Goal: Task Accomplishment & Management: Use online tool/utility

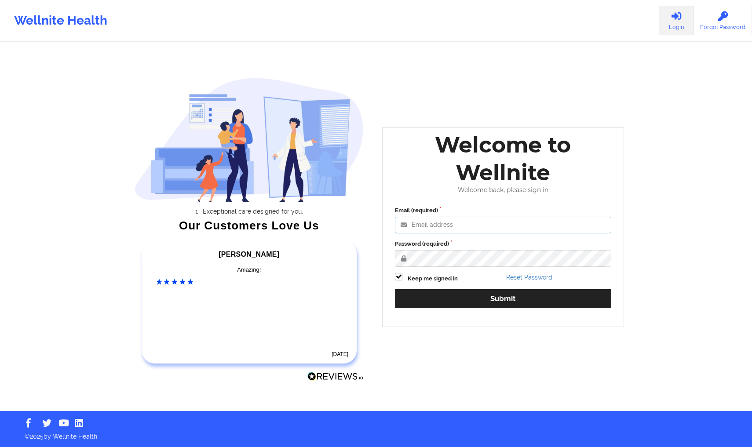
click at [550, 223] on input "Email (required)" at bounding box center [503, 225] width 216 height 17
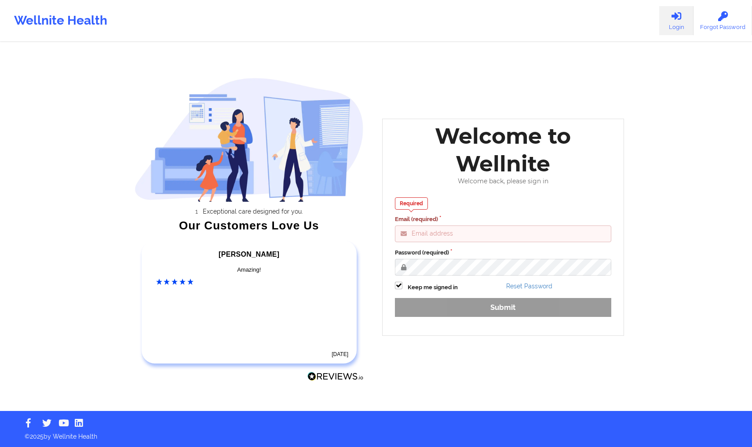
type input "[PERSON_NAME][EMAIL_ADDRESS][DOMAIN_NAME]"
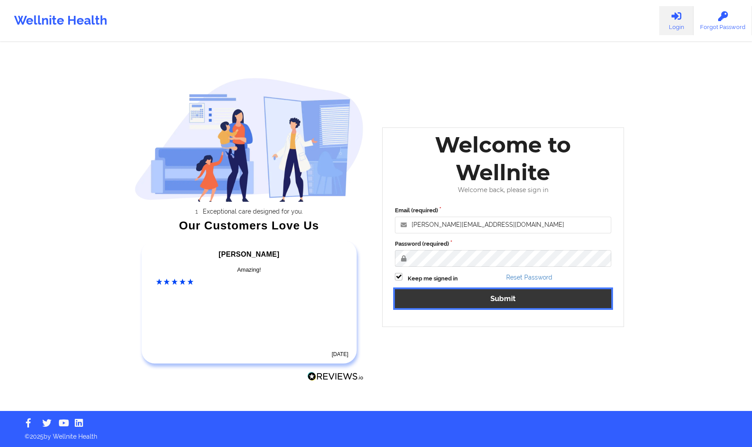
click at [544, 298] on button "Submit" at bounding box center [503, 298] width 216 height 19
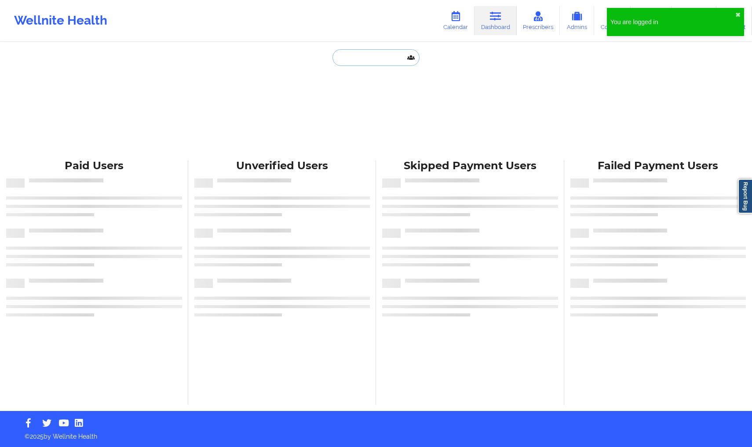
click at [371, 57] on input "text" at bounding box center [375, 57] width 87 height 17
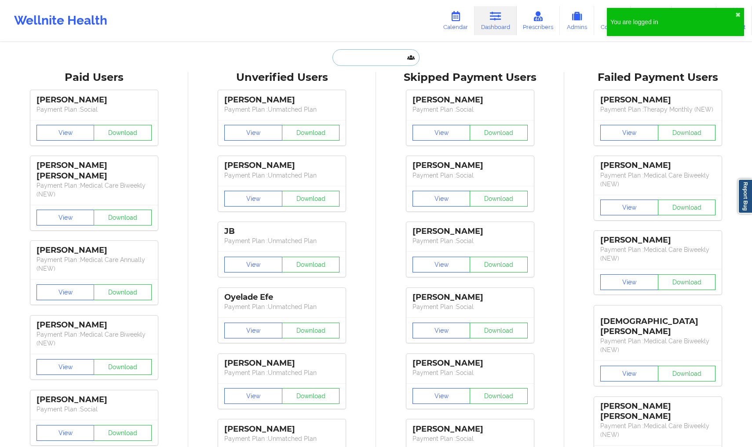
paste input "Stavros Delardas"
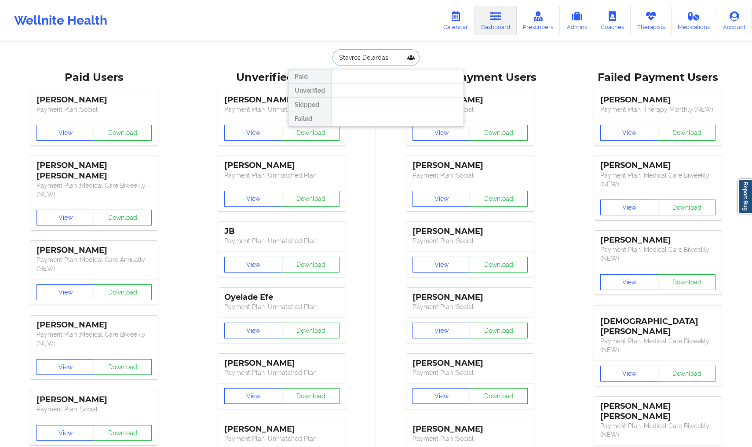
type input "Stavros Delardas"
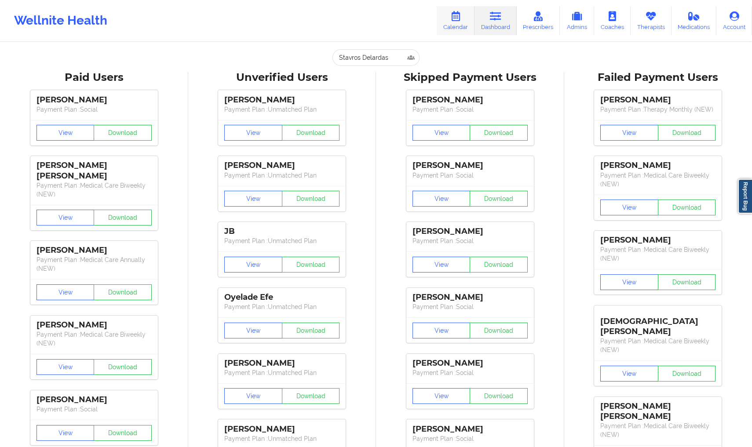
click at [451, 23] on link "Calendar" at bounding box center [456, 20] width 38 height 29
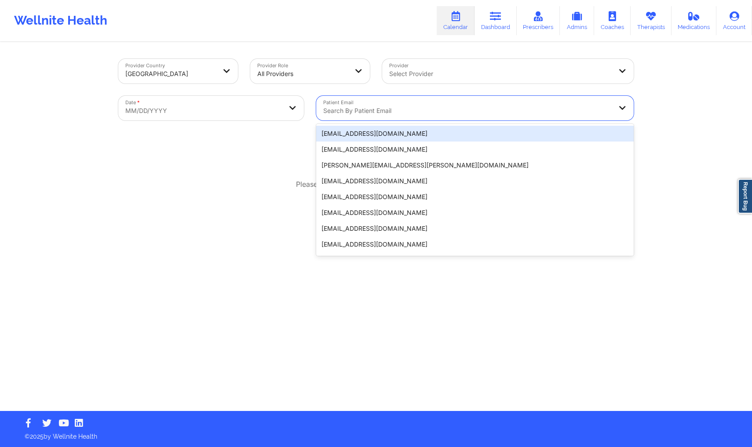
click at [411, 115] on div at bounding box center [467, 111] width 289 height 11
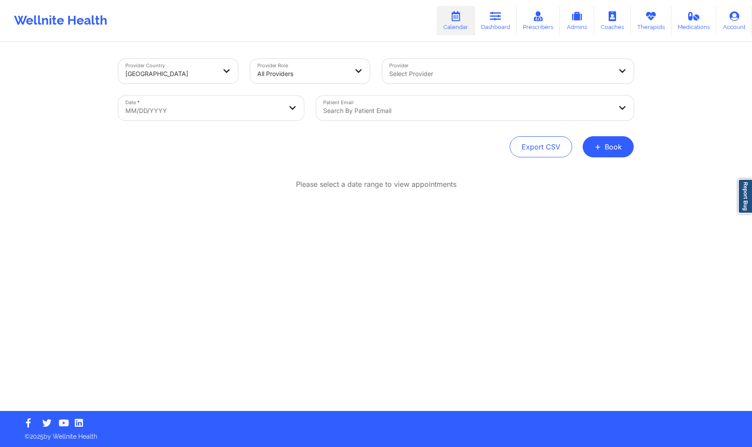
drag, startPoint x: 219, startPoint y: 139, endPoint x: 291, endPoint y: 142, distance: 72.7
click at [219, 139] on div "Export CSV + Book" at bounding box center [375, 146] width 515 height 21
click at [492, 25] on link "Dashboard" at bounding box center [496, 20] width 42 height 29
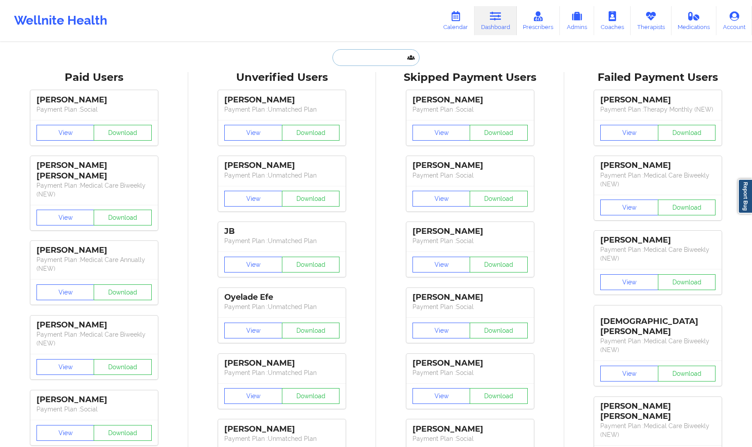
click at [374, 56] on input "text" at bounding box center [375, 57] width 87 height 17
paste input "[PERSON_NAME]"
type input "[PERSON_NAME]"
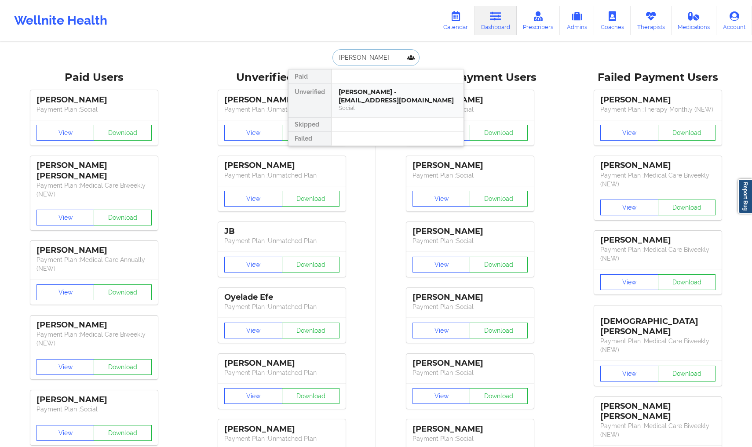
click at [376, 101] on div "[PERSON_NAME] - [EMAIL_ADDRESS][DOMAIN_NAME]" at bounding box center [398, 96] width 118 height 16
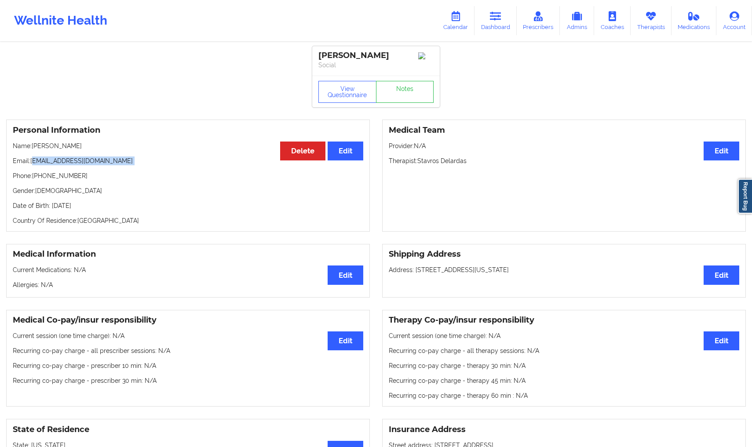
drag, startPoint x: 72, startPoint y: 165, endPoint x: 66, endPoint y: 166, distance: 6.2
click at [124, 170] on div "Personal Information Edit Delete Name: [PERSON_NAME] Email: [EMAIL_ADDRESS][DOM…" at bounding box center [188, 176] width 364 height 112
drag, startPoint x: 33, startPoint y: 163, endPoint x: 110, endPoint y: 168, distance: 77.6
click at [110, 165] on p "Email: [EMAIL_ADDRESS][DOMAIN_NAME]" at bounding box center [188, 161] width 351 height 9
copy p "[EMAIL_ADDRESS][DOMAIN_NAME]"
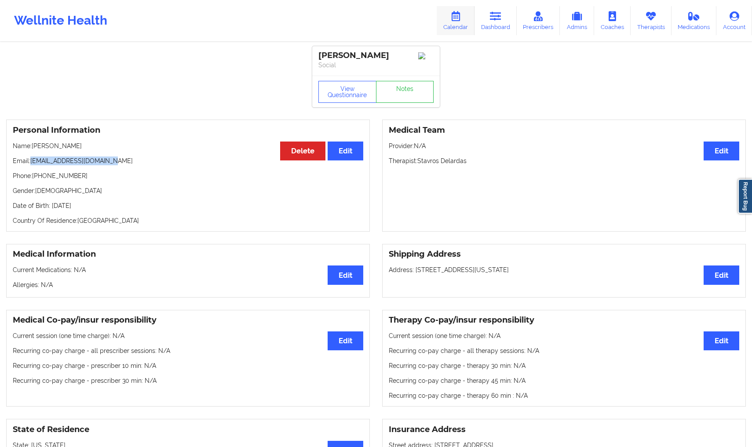
scroll to position [0, 0]
click at [458, 28] on link "Calendar" at bounding box center [456, 20] width 38 height 29
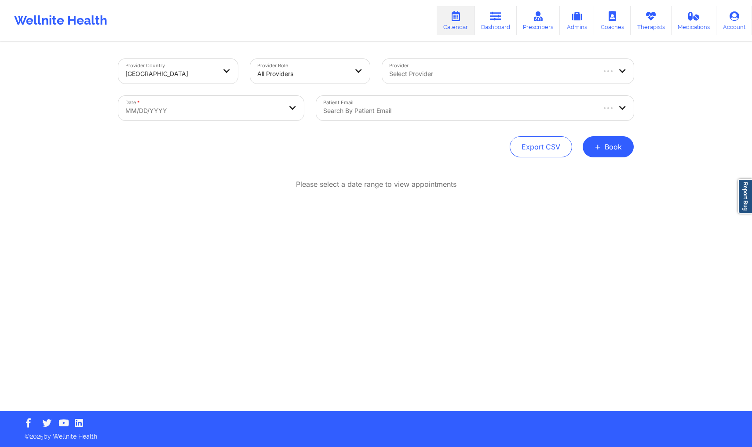
click at [384, 115] on div at bounding box center [458, 111] width 271 height 11
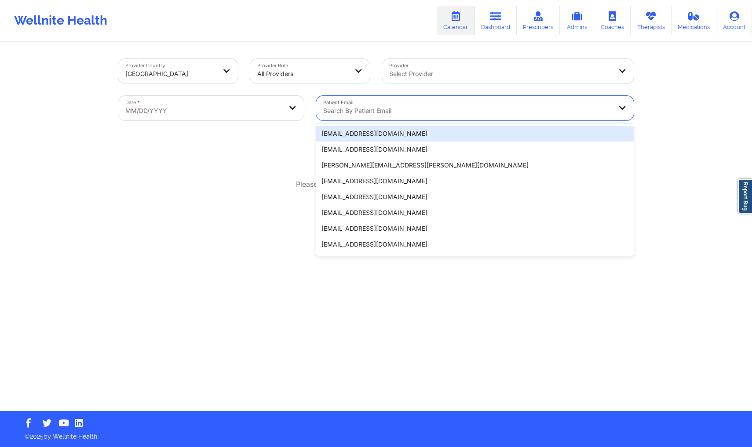
paste input "[EMAIL_ADDRESS][DOMAIN_NAME]"
type input "[EMAIL_ADDRESS][DOMAIN_NAME]"
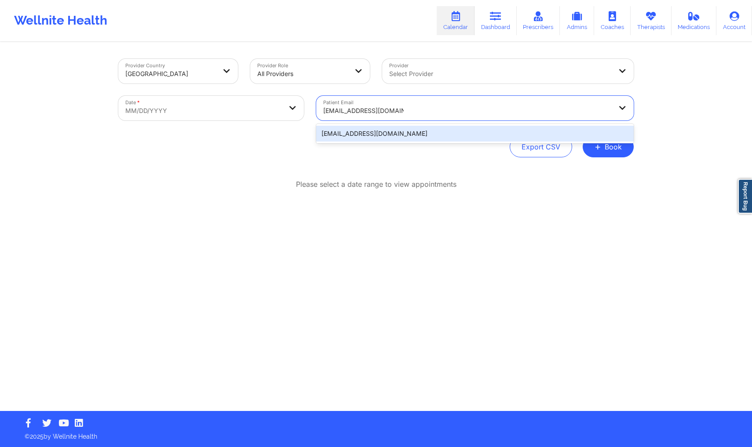
click at [411, 134] on div "[EMAIL_ADDRESS][DOMAIN_NAME]" at bounding box center [475, 134] width 318 height 16
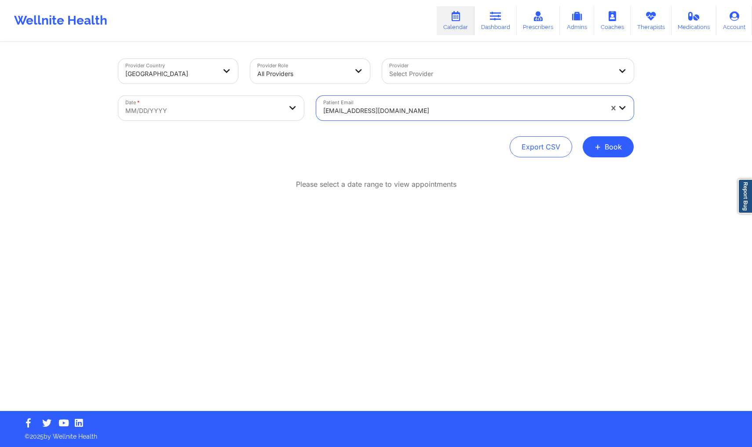
select select "2025-8"
select select "2025-9"
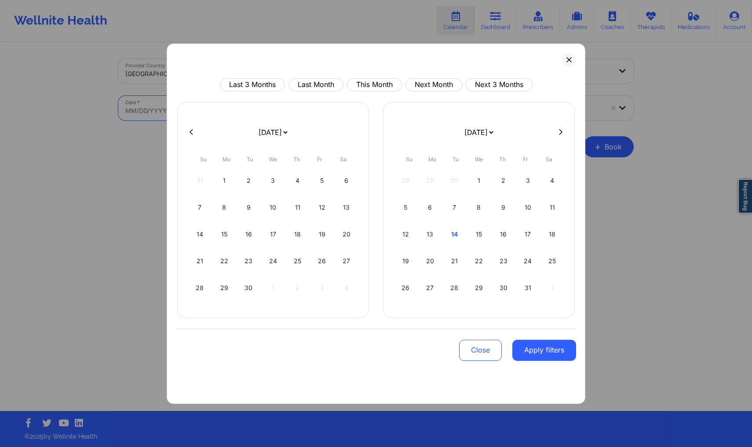
click at [273, 107] on body "Wellnite Health Calendar Dashboard Prescribers Admins Coaches Therapists Medica…" at bounding box center [376, 223] width 752 height 447
click at [380, 85] on button "This Month" at bounding box center [374, 84] width 55 height 13
select select "2025-9"
select select "2025-10"
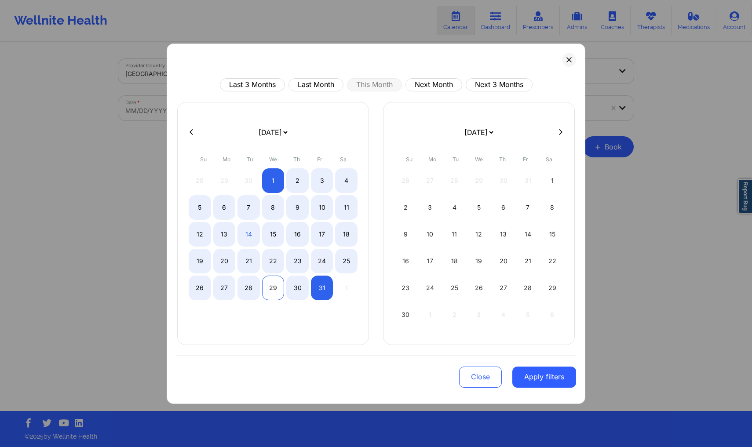
click at [273, 287] on div "29" at bounding box center [273, 288] width 22 height 25
select select "2025-9"
select select "2025-10"
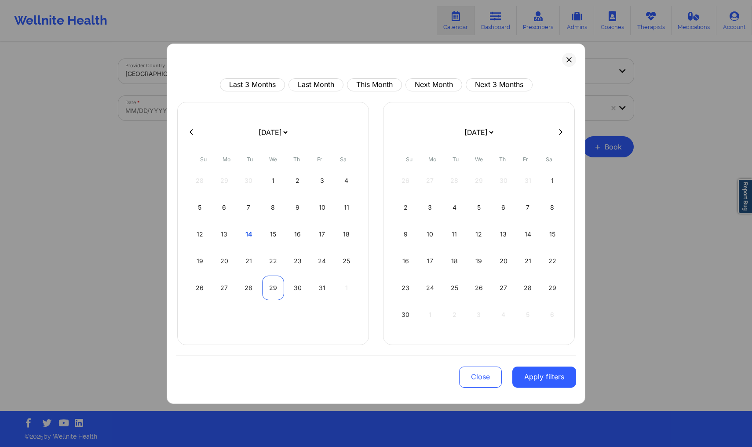
click at [273, 287] on div "29" at bounding box center [273, 288] width 22 height 25
select select "2025-9"
select select "2025-10"
click at [544, 380] on button "Apply filters" at bounding box center [544, 377] width 64 height 21
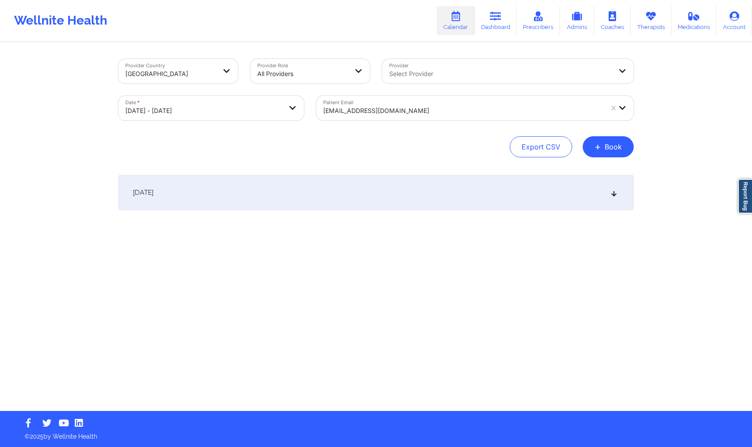
click at [246, 204] on div "[DATE]" at bounding box center [375, 192] width 515 height 35
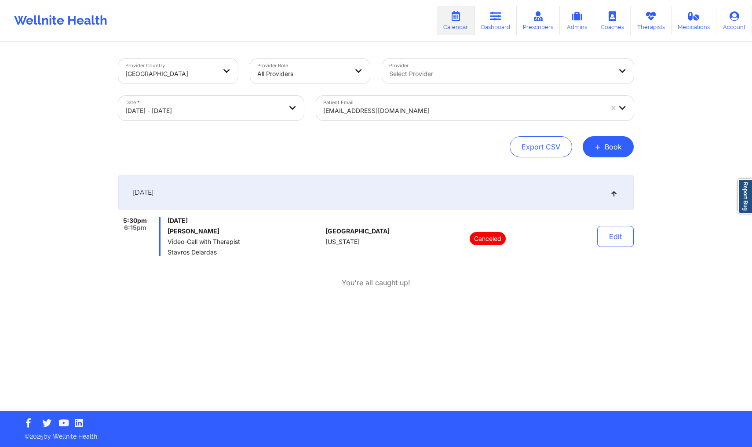
click at [147, 107] on body "Wellnite Health Calendar Dashboard Prescribers Admins Coaches Therapists Medica…" at bounding box center [376, 223] width 752 height 447
select select "2025-9"
select select "2025-10"
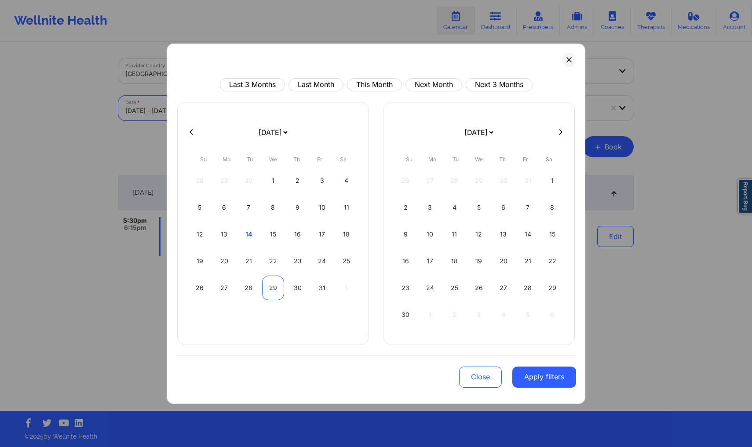
click at [281, 289] on div "29" at bounding box center [273, 288] width 22 height 25
select select "2025-9"
select select "2025-10"
click at [275, 290] on div "29" at bounding box center [273, 288] width 22 height 25
select select "2025-9"
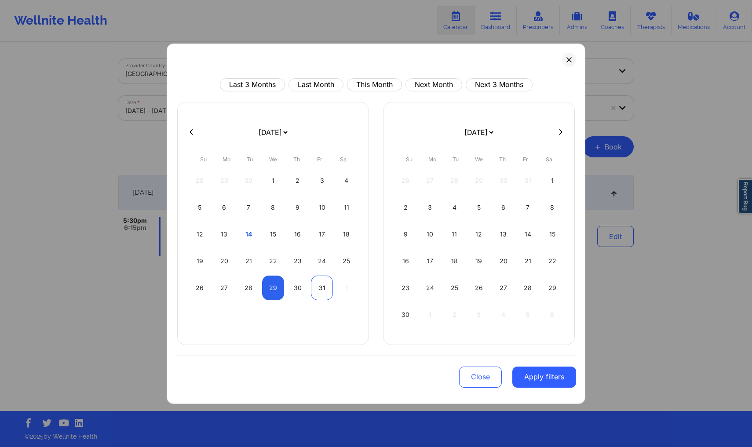
select select "2025-10"
click at [269, 284] on div "29" at bounding box center [273, 288] width 22 height 25
select select "2025-9"
select select "2025-10"
select select "2025-9"
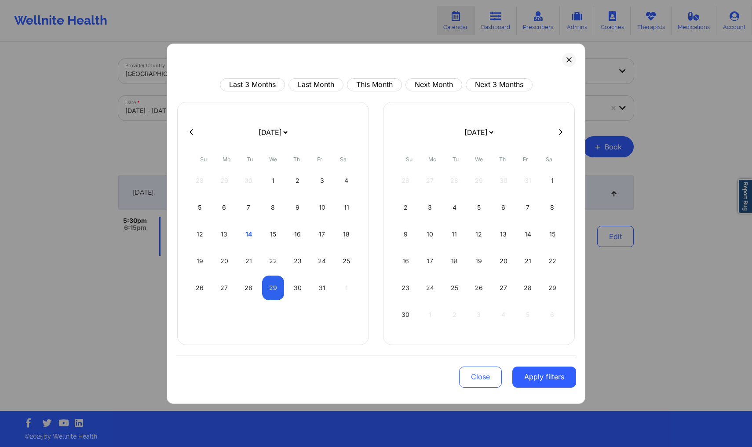
select select "2025-10"
select select "2025-9"
select select "2025-10"
select select "2025-9"
select select "2025-10"
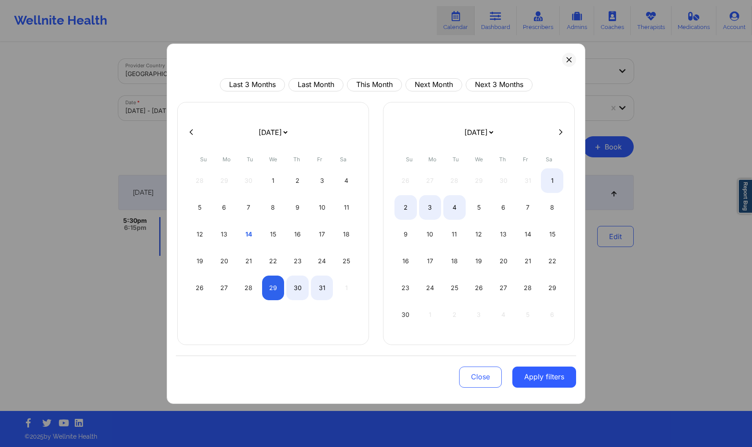
select select "2025-9"
select select "2025-10"
select select "2025-9"
select select "2025-10"
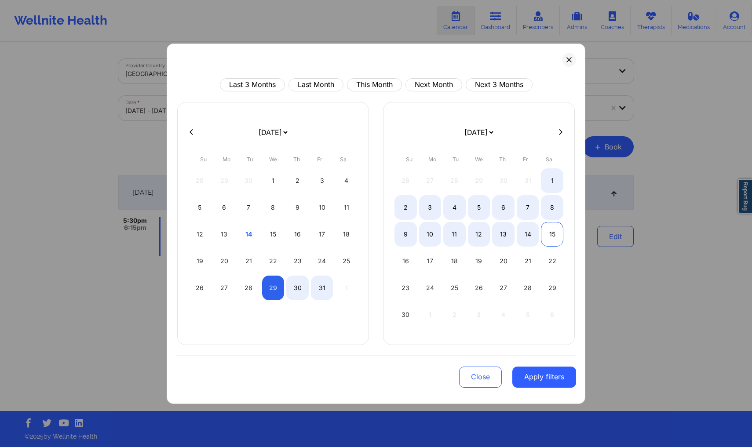
click at [557, 236] on div "15" at bounding box center [552, 234] width 22 height 25
select select "2025-9"
select select "2025-10"
click at [566, 379] on button "Apply filters" at bounding box center [544, 377] width 64 height 21
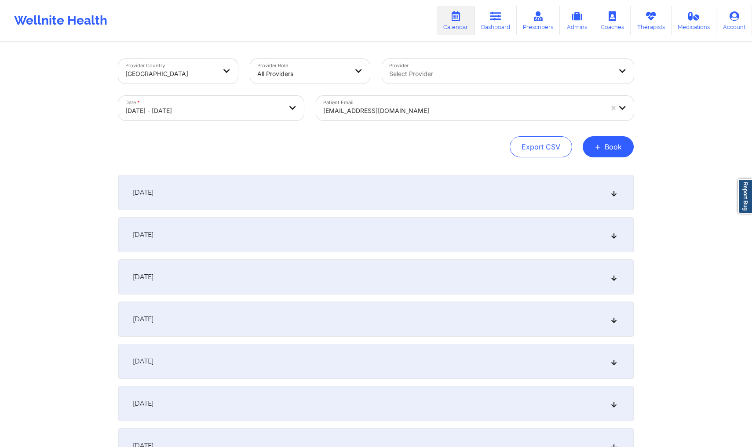
scroll to position [16, 0]
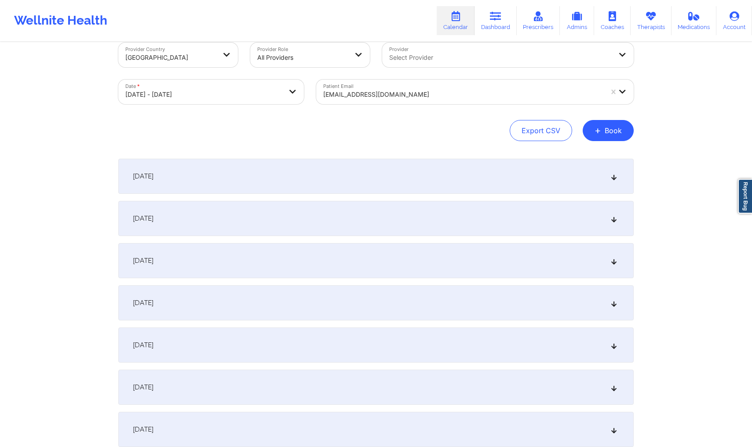
click at [468, 223] on div "[DATE]" at bounding box center [375, 218] width 515 height 35
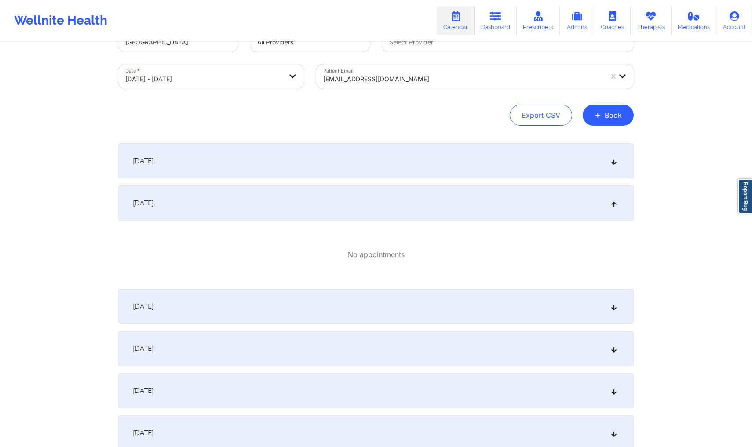
scroll to position [30, 0]
click at [384, 305] on div "[DATE]" at bounding box center [375, 307] width 515 height 35
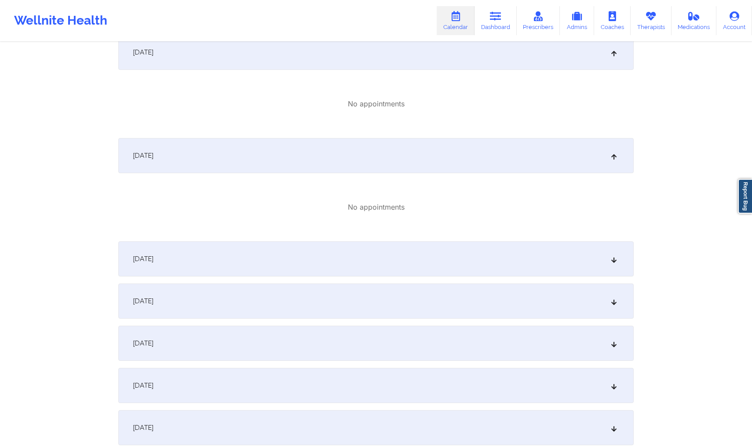
scroll to position [181, 0]
click at [389, 274] on div "[DATE]" at bounding box center [375, 260] width 515 height 35
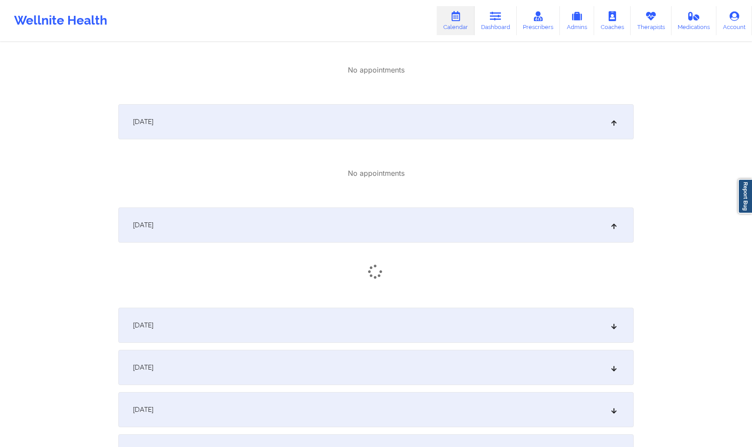
scroll to position [243, 0]
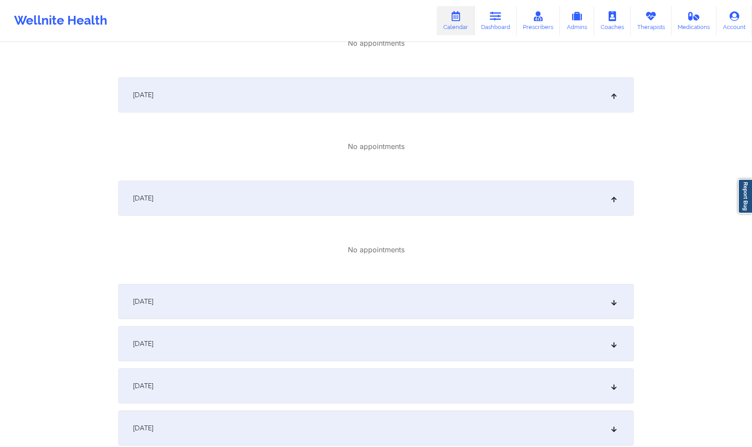
click at [431, 303] on div "[DATE]" at bounding box center [375, 301] width 515 height 35
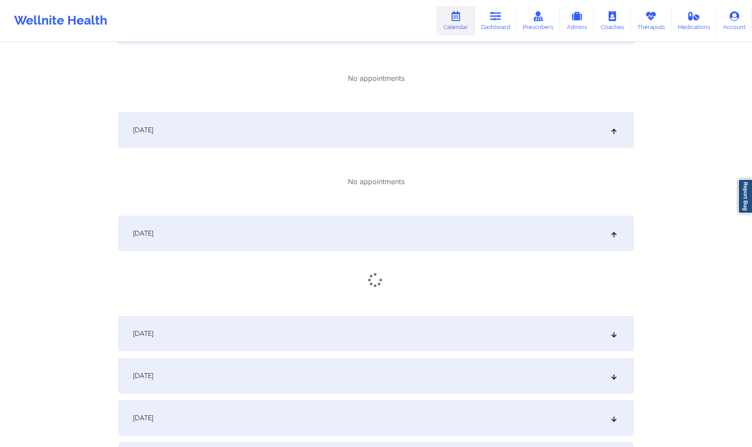
scroll to position [312, 0]
click at [478, 333] on div "[DATE]" at bounding box center [375, 333] width 515 height 35
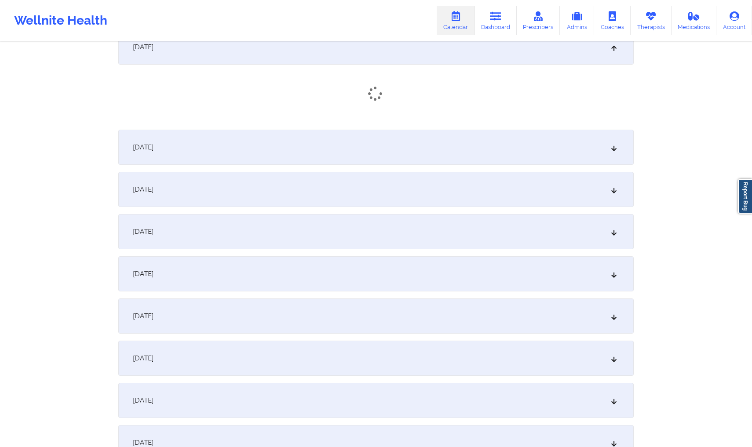
scroll to position [490, 0]
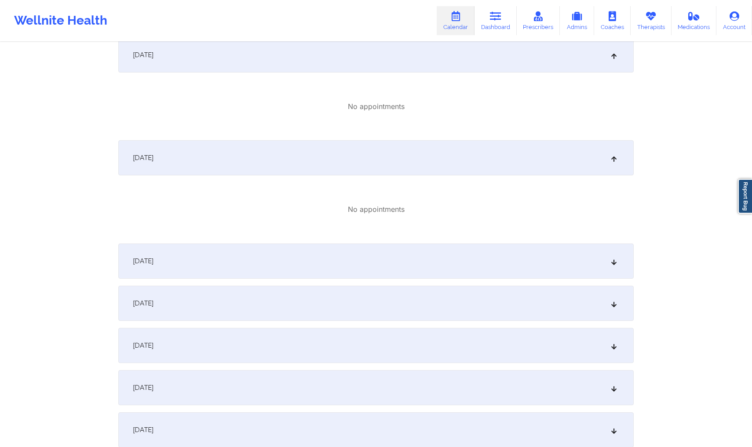
drag, startPoint x: 395, startPoint y: 267, endPoint x: 412, endPoint y: 299, distance: 35.6
click at [395, 268] on div "[DATE]" at bounding box center [375, 261] width 515 height 35
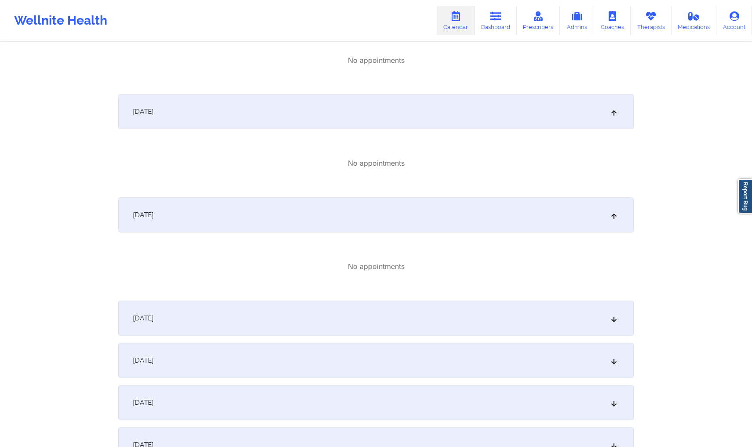
scroll to position [549, 0]
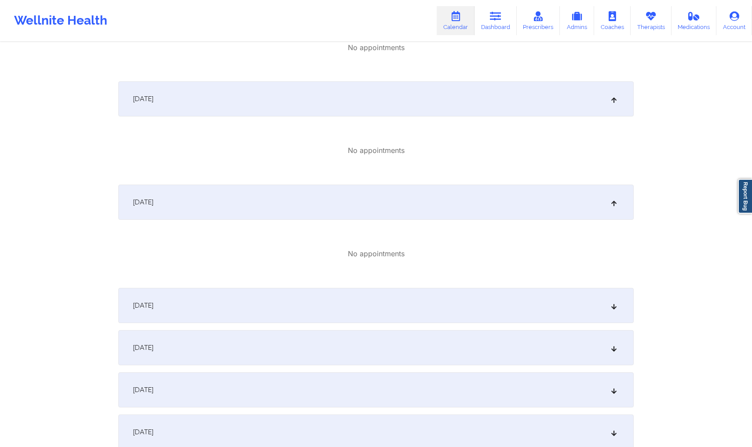
click at [445, 330] on div "[DATE]" at bounding box center [375, 347] width 515 height 35
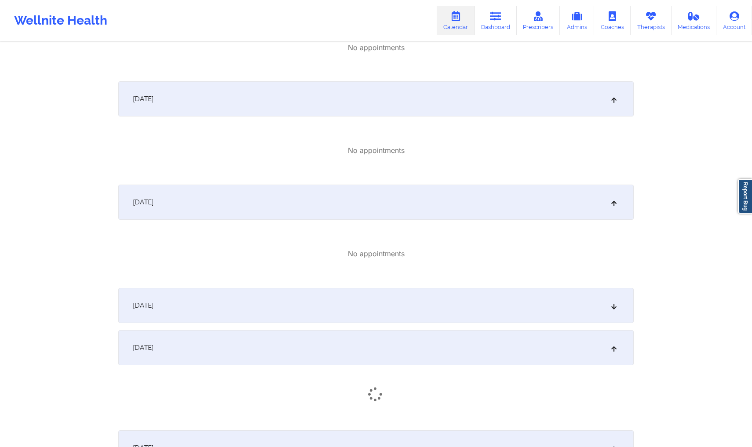
drag, startPoint x: 434, startPoint y: 315, endPoint x: 449, endPoint y: 332, distance: 23.7
click at [434, 315] on div "[DATE]" at bounding box center [375, 305] width 515 height 35
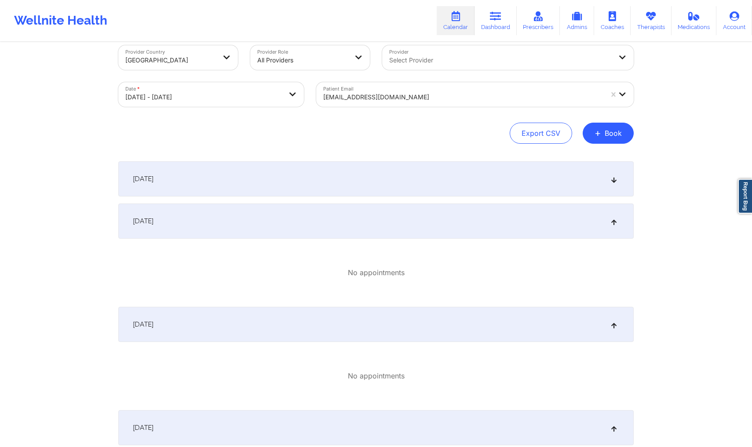
scroll to position [0, 0]
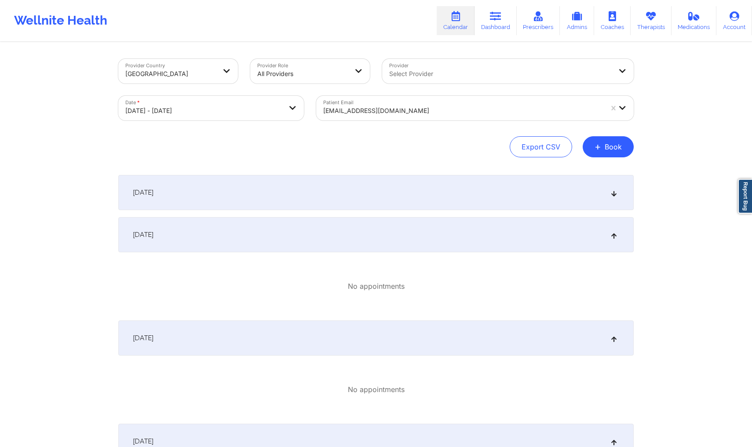
click at [239, 100] on body "Wellnite Health Calendar Dashboard Prescribers Admins Coaches Therapists Medica…" at bounding box center [376, 223] width 752 height 447
select select "2025-9"
select select "2025-10"
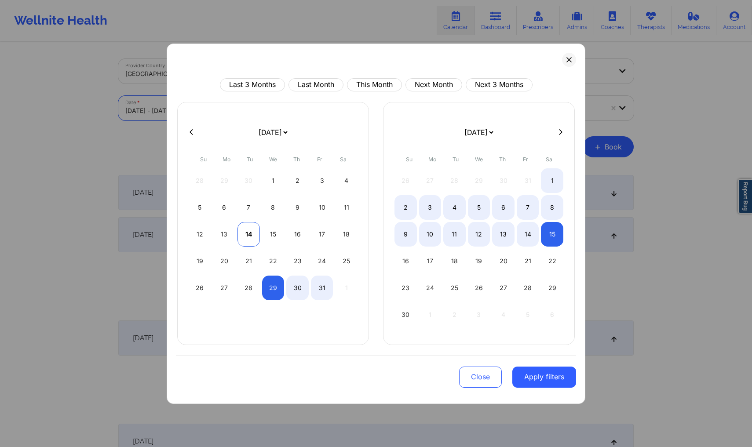
click at [253, 238] on div "14" at bounding box center [248, 234] width 22 height 25
select select "2025-9"
select select "2025-10"
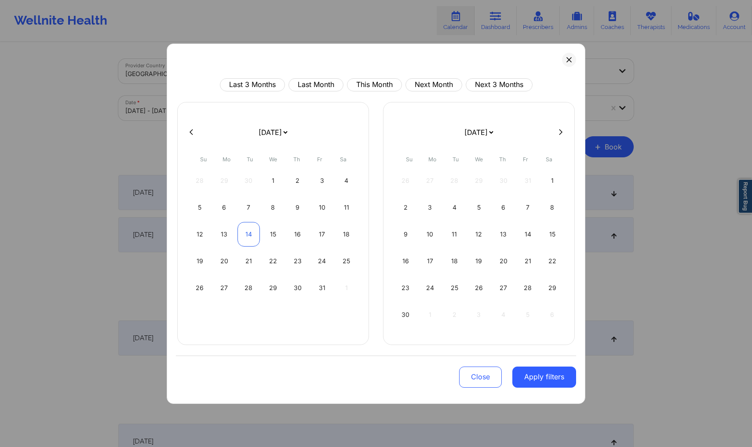
click at [255, 235] on div "14" at bounding box center [248, 234] width 22 height 25
select select "2025-9"
select select "2025-10"
click at [248, 234] on div "14" at bounding box center [248, 234] width 22 height 25
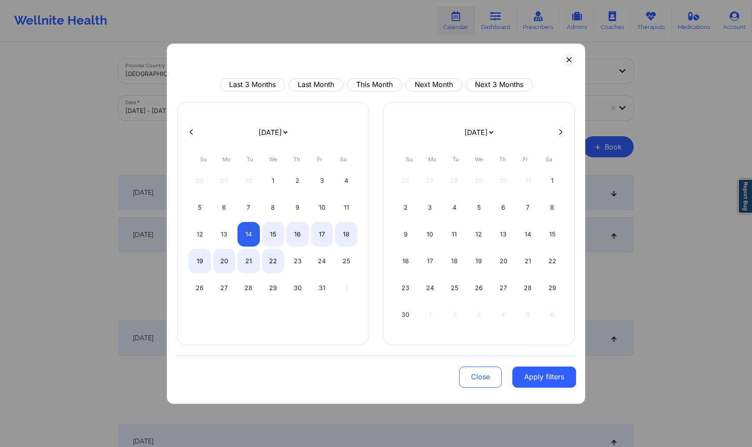
select select "2025-9"
select select "2025-10"
select select "2025-9"
select select "2025-10"
click at [274, 293] on div "29" at bounding box center [273, 288] width 22 height 25
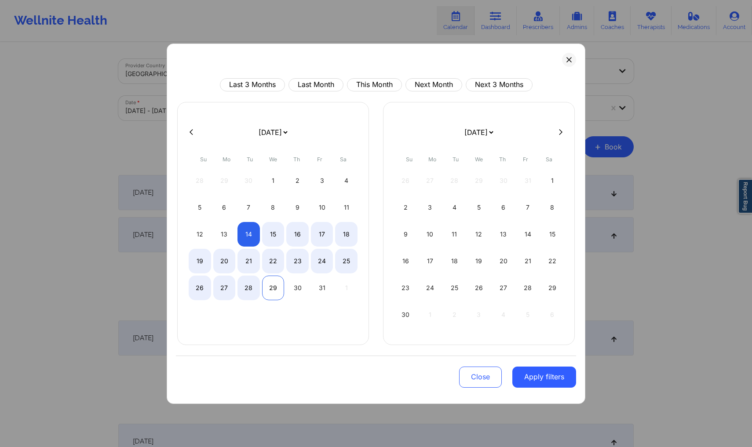
select select "2025-9"
select select "2025-10"
click at [531, 376] on button "Apply filters" at bounding box center [544, 377] width 64 height 21
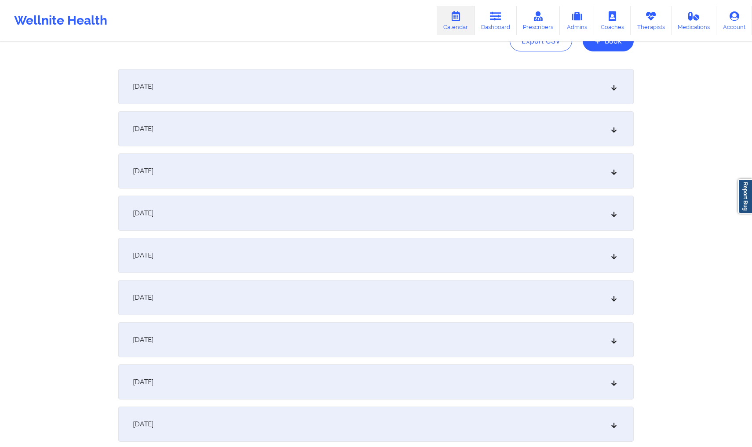
scroll to position [52, 0]
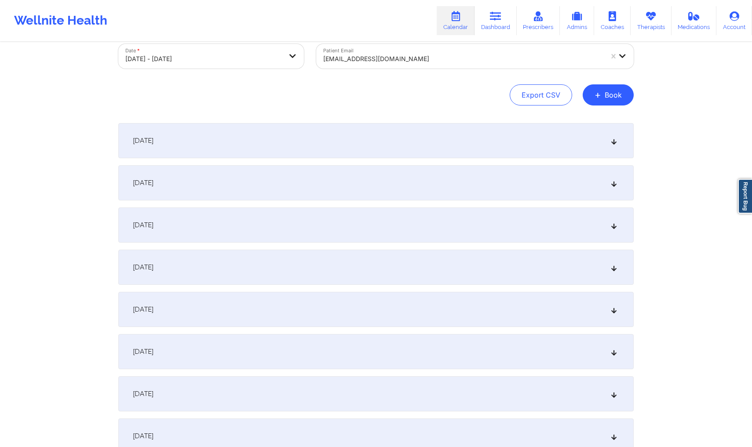
click at [409, 140] on div "[DATE]" at bounding box center [375, 140] width 515 height 35
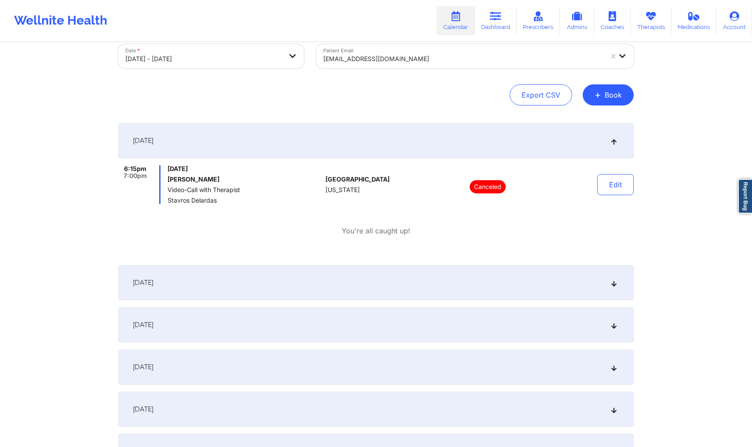
click at [400, 281] on div "[DATE]" at bounding box center [375, 282] width 515 height 35
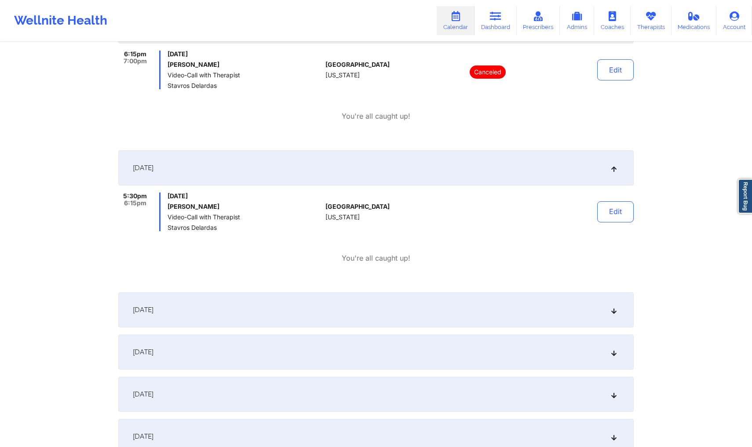
scroll to position [169, 0]
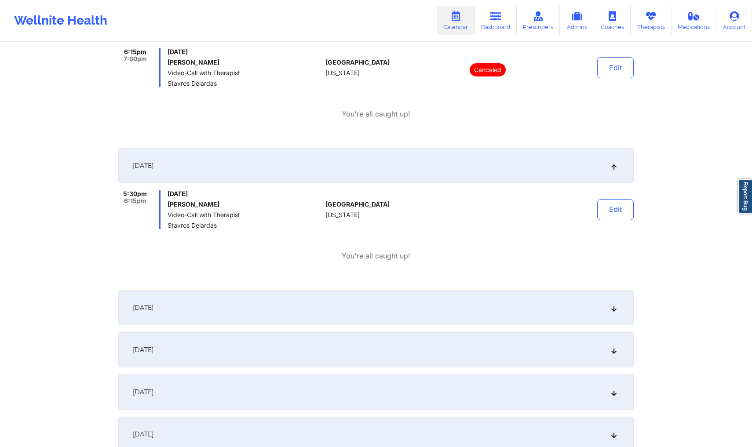
click at [409, 296] on div "[DATE]" at bounding box center [375, 307] width 515 height 35
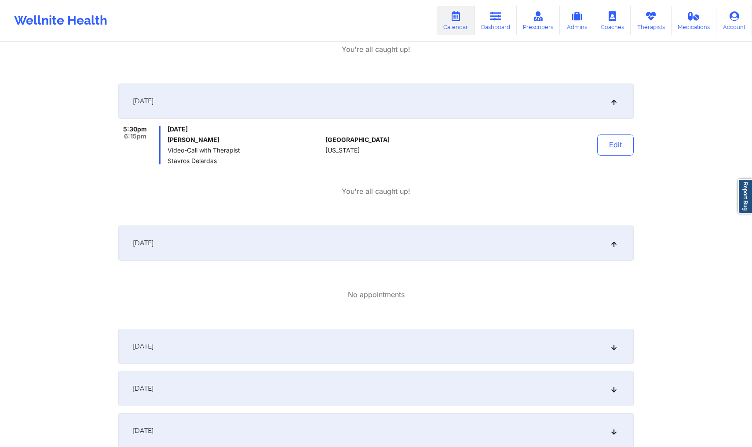
scroll to position [234, 0]
click at [428, 331] on div "[DATE]" at bounding box center [375, 346] width 515 height 35
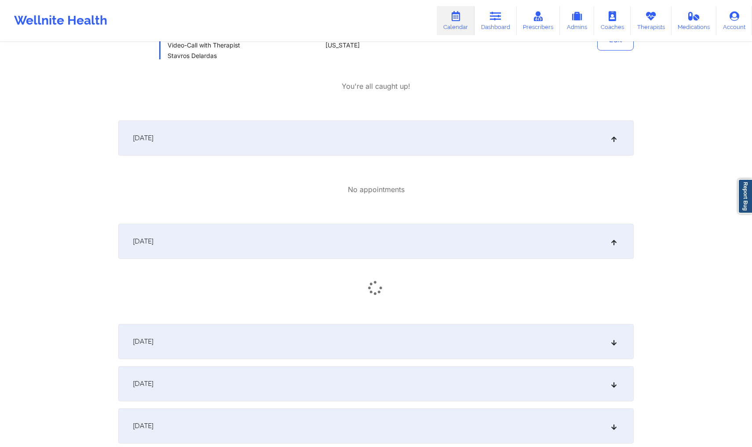
scroll to position [435, 0]
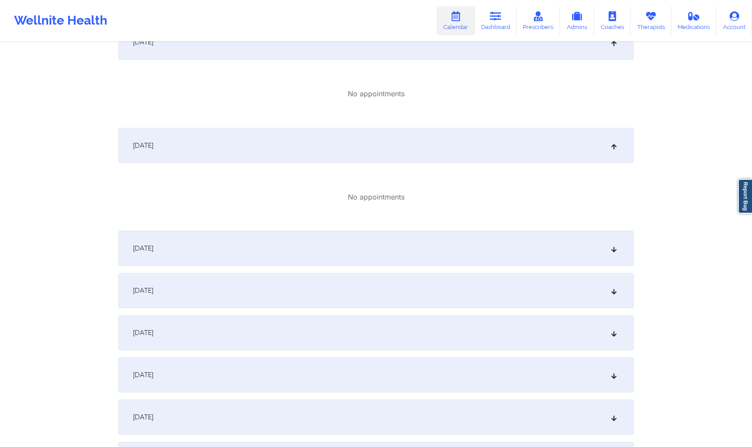
click at [415, 248] on div "[DATE]" at bounding box center [375, 248] width 515 height 35
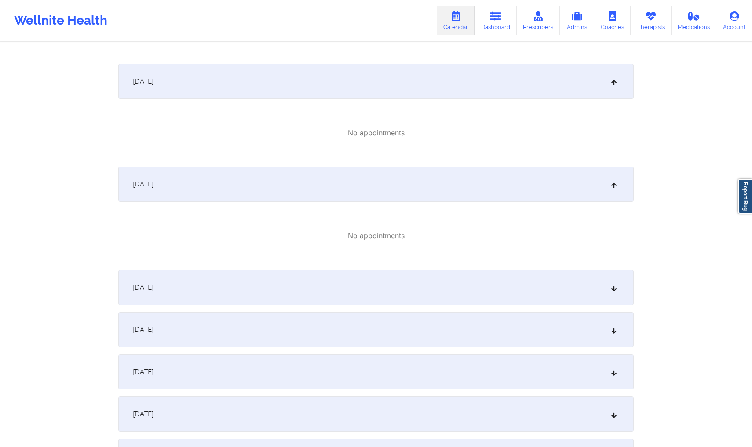
click at [432, 291] on div "[DATE]" at bounding box center [375, 287] width 515 height 35
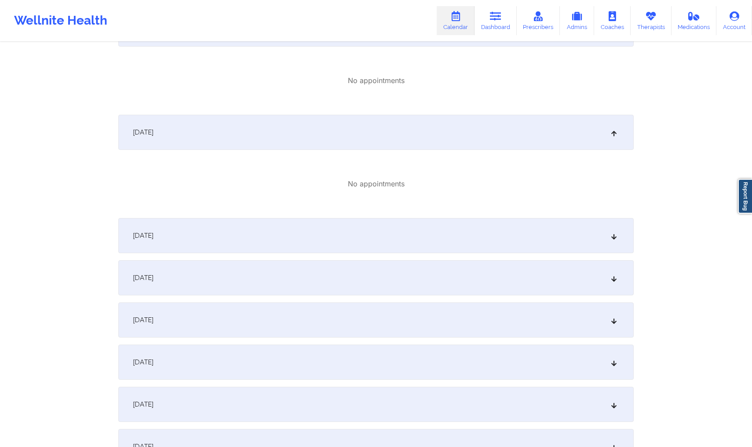
scroll to position [660, 0]
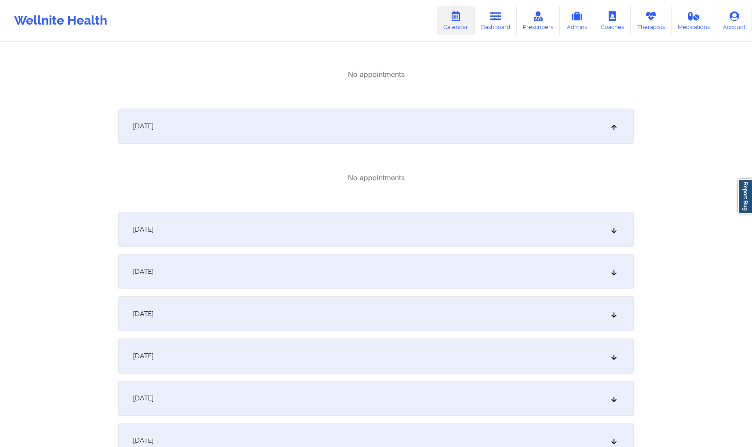
click at [420, 252] on div "[DATE] 6:15pm 7:00pm [DATE] [PERSON_NAME] Video-Call with Therapist Stavros Del…" at bounding box center [375, 71] width 515 height 1112
drag, startPoint x: 409, startPoint y: 234, endPoint x: 429, endPoint y: 275, distance: 45.4
click at [409, 234] on div "[DATE]" at bounding box center [375, 229] width 515 height 35
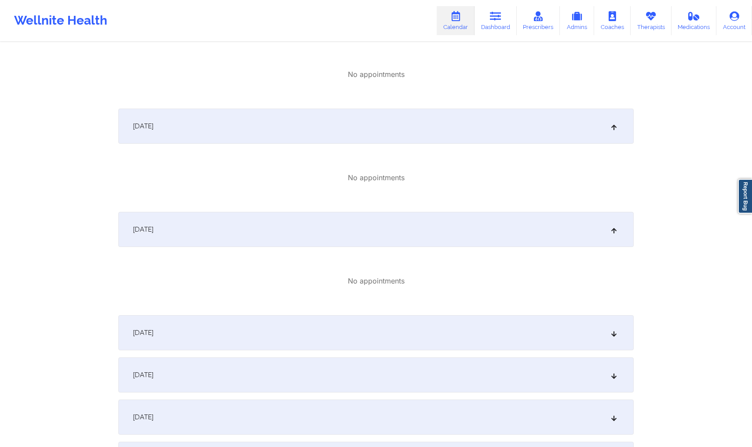
click at [425, 324] on div "[DATE]" at bounding box center [375, 332] width 515 height 35
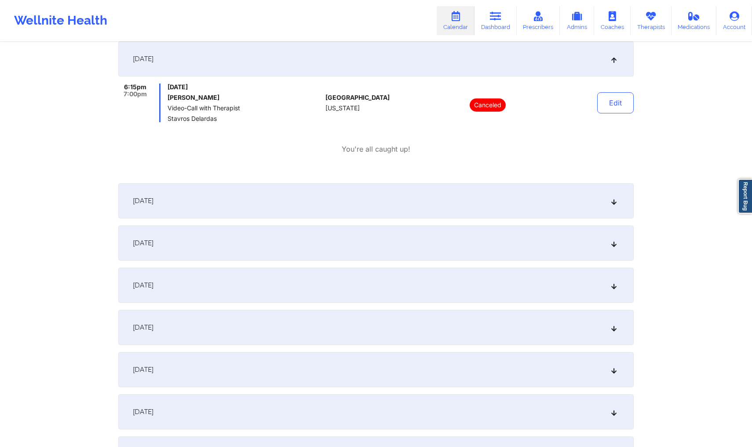
scroll to position [935, 0]
click at [387, 191] on div "[DATE]" at bounding box center [375, 200] width 515 height 35
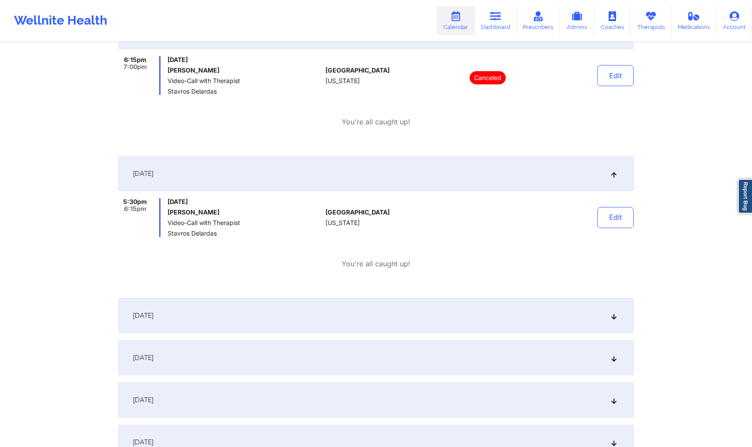
drag, startPoint x: 450, startPoint y: 314, endPoint x: 458, endPoint y: 313, distance: 8.0
click at [451, 314] on div "[DATE]" at bounding box center [375, 315] width 515 height 35
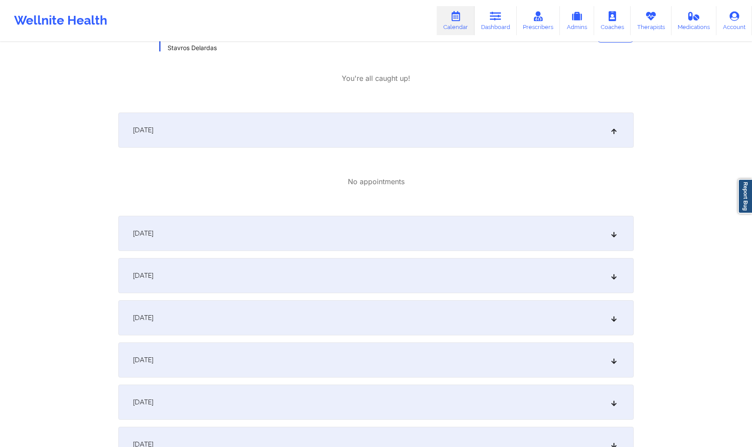
scroll to position [1185, 0]
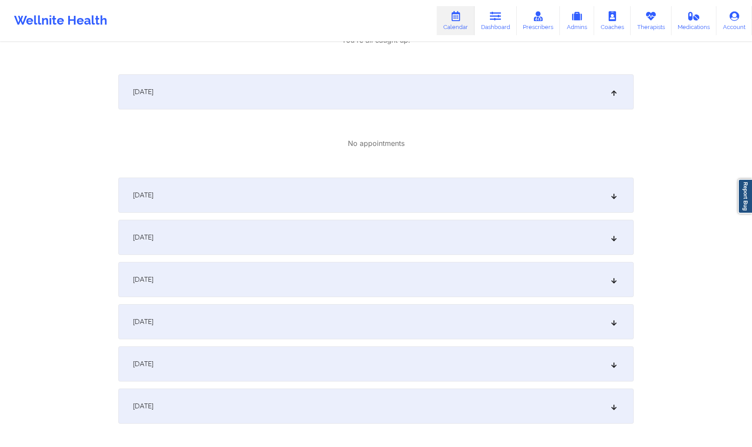
click at [429, 205] on div "[DATE]" at bounding box center [375, 195] width 515 height 35
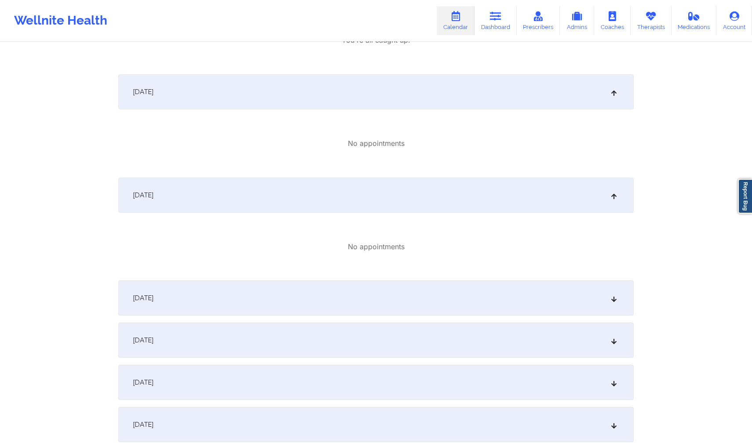
drag, startPoint x: 442, startPoint y: 291, endPoint x: 515, endPoint y: 311, distance: 75.3
click at [444, 292] on div "[DATE]" at bounding box center [375, 298] width 515 height 35
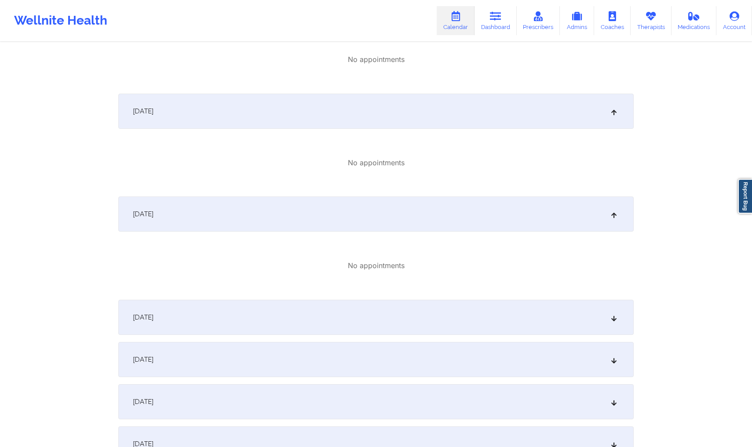
click at [479, 313] on div "[DATE]" at bounding box center [375, 317] width 515 height 35
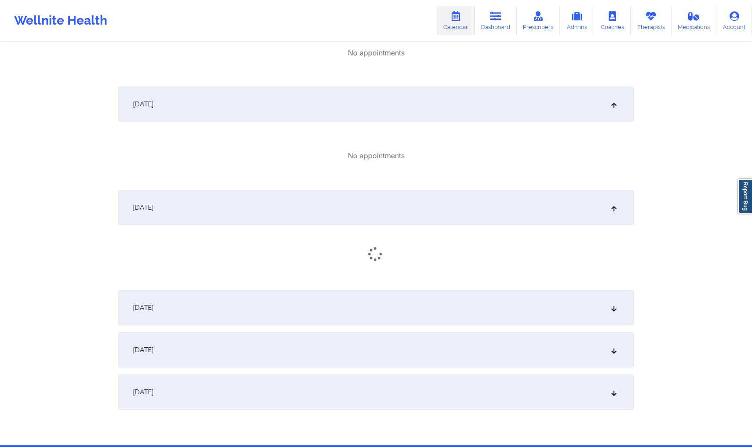
scroll to position [1399, 0]
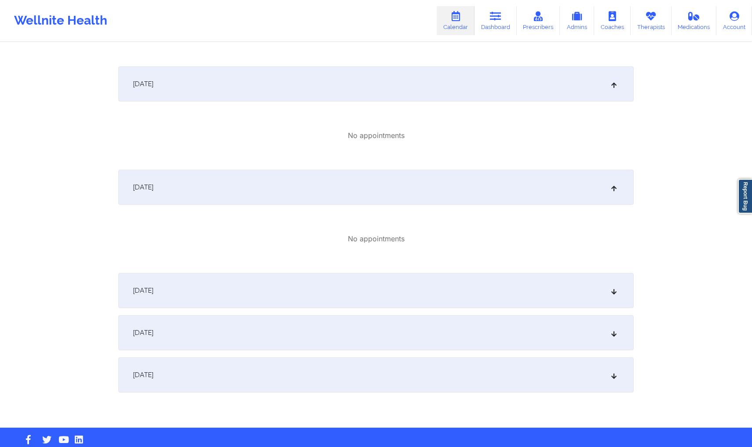
drag, startPoint x: 475, startPoint y: 312, endPoint x: 468, endPoint y: 304, distance: 11.2
click at [464, 301] on div "[DATE]" at bounding box center [375, 290] width 515 height 35
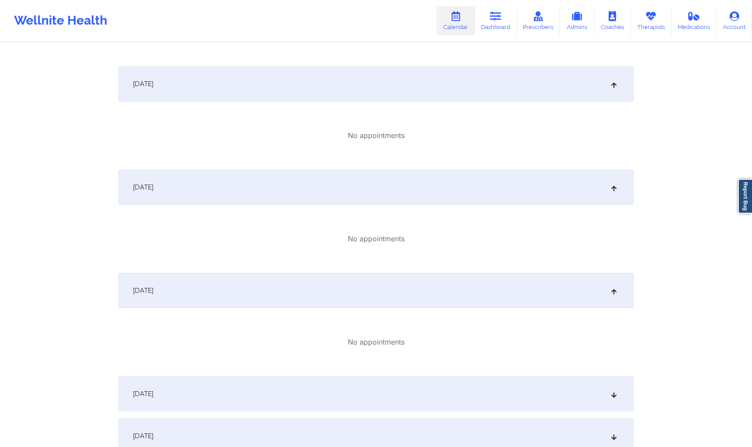
click at [468, 405] on div "[DATE]" at bounding box center [375, 393] width 515 height 35
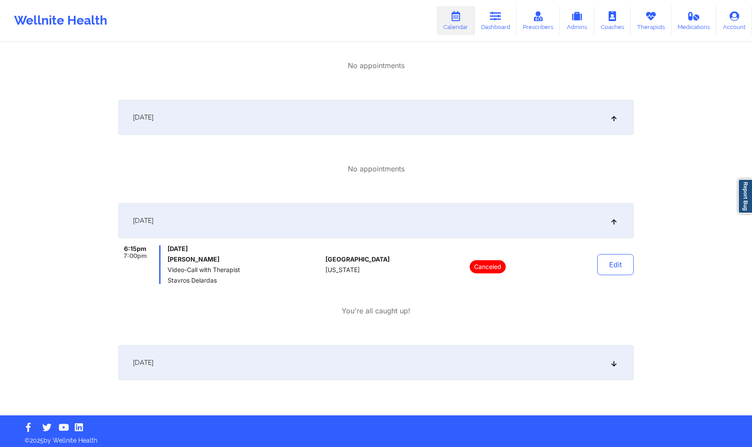
scroll to position [1574, 0]
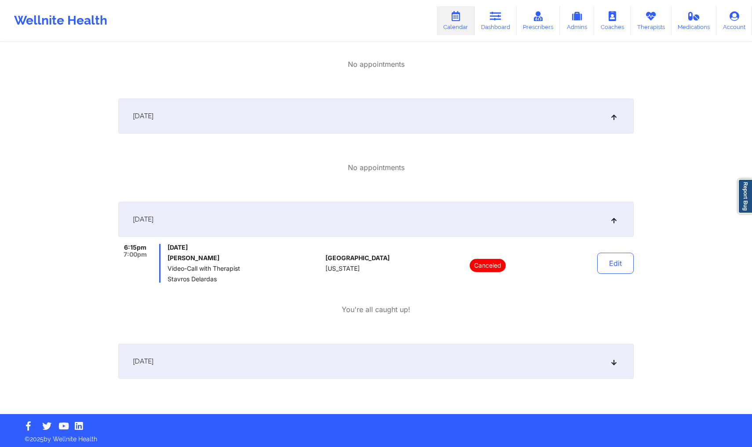
click at [436, 367] on div "[DATE]" at bounding box center [375, 361] width 515 height 35
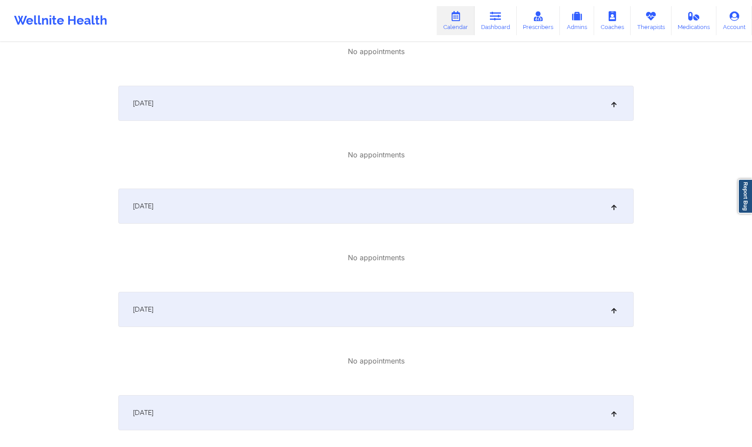
scroll to position [0, 0]
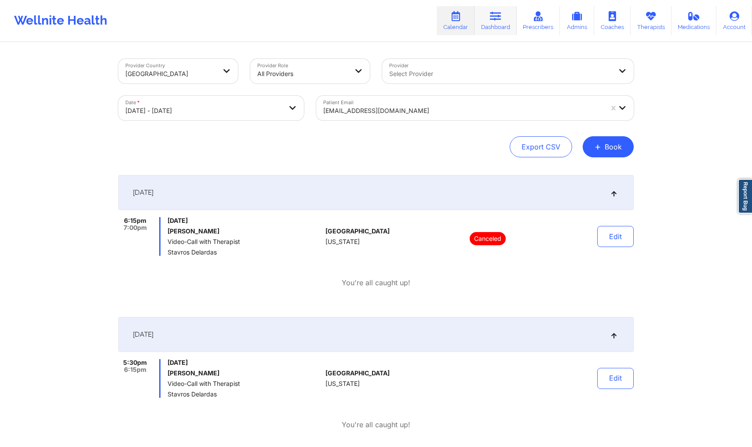
click at [505, 25] on link "Dashboard" at bounding box center [496, 20] width 42 height 29
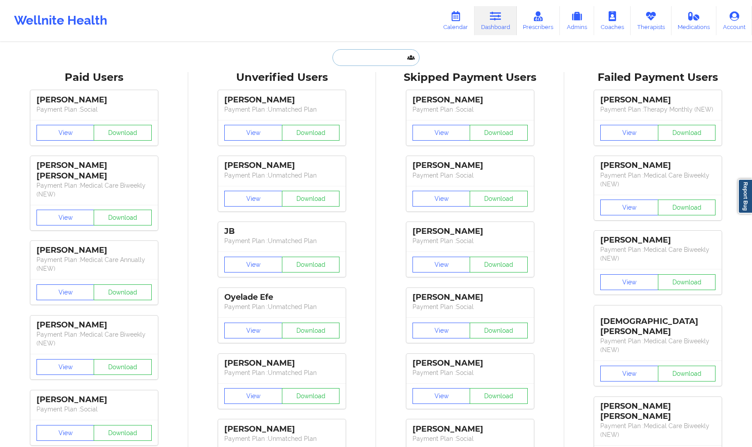
click at [373, 66] on input "text" at bounding box center [375, 57] width 87 height 17
paste input "[PERSON_NAME]"
type input "[PERSON_NAME]"
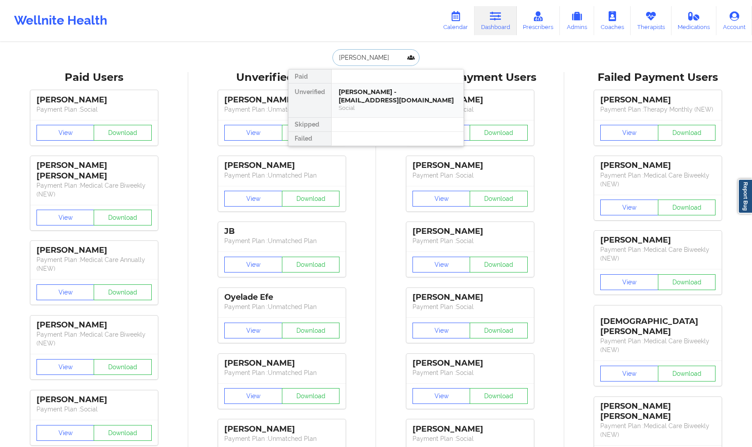
click at [386, 97] on div "[PERSON_NAME] - [EMAIL_ADDRESS][DOMAIN_NAME]" at bounding box center [398, 96] width 118 height 16
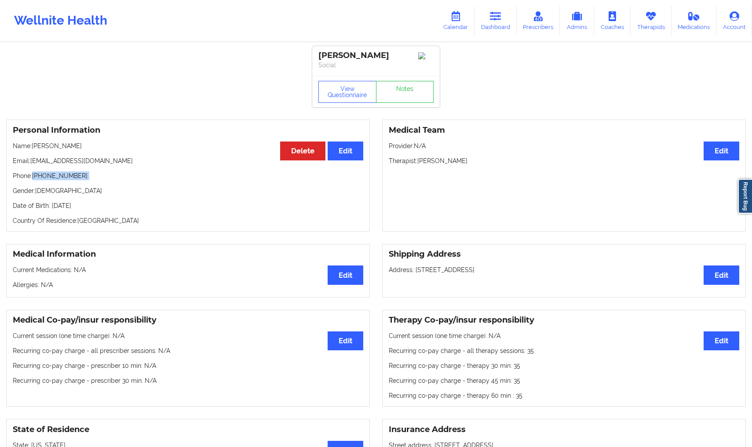
drag, startPoint x: 35, startPoint y: 179, endPoint x: 117, endPoint y: 183, distance: 81.9
click at [117, 183] on div "Personal Information Edit Delete Name: [PERSON_NAME] Email: [EMAIL_ADDRESS][DOM…" at bounding box center [188, 176] width 364 height 112
copy p "[PHONE_NUMBER]"
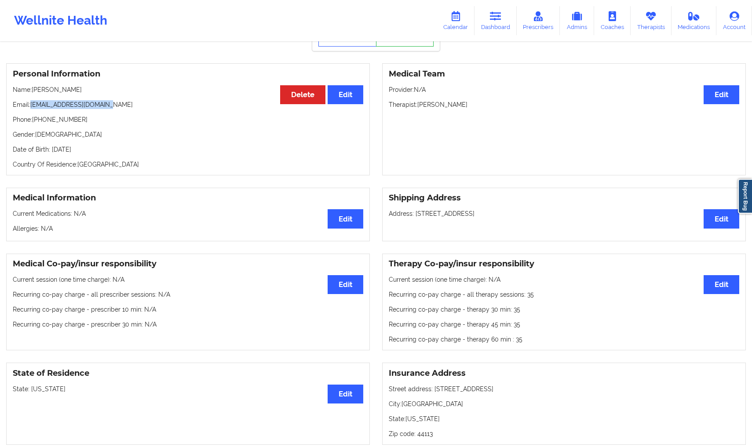
drag, startPoint x: 70, startPoint y: 108, endPoint x: 153, endPoint y: 112, distance: 83.2
click at [153, 109] on p "Email: [EMAIL_ADDRESS][DOMAIN_NAME]" at bounding box center [188, 104] width 351 height 9
copy p "[EMAIL_ADDRESS][DOMAIN_NAME]"
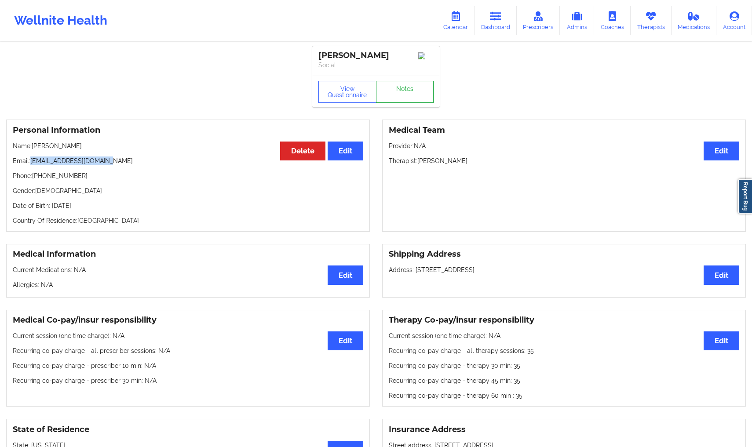
click at [416, 102] on link "Notes" at bounding box center [405, 92] width 58 height 22
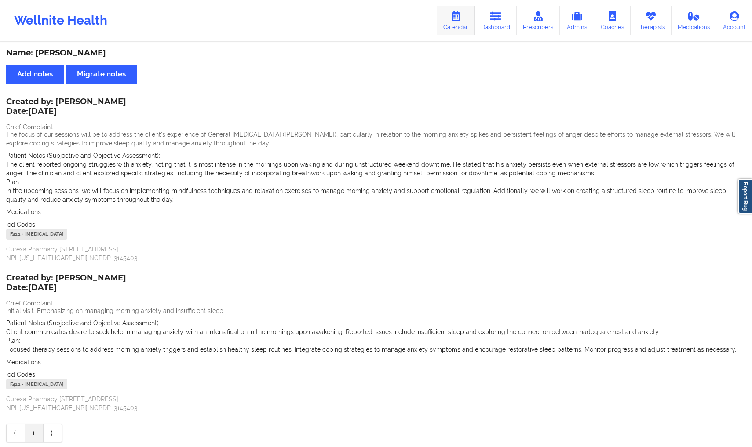
click at [450, 24] on link "Calendar" at bounding box center [456, 20] width 38 height 29
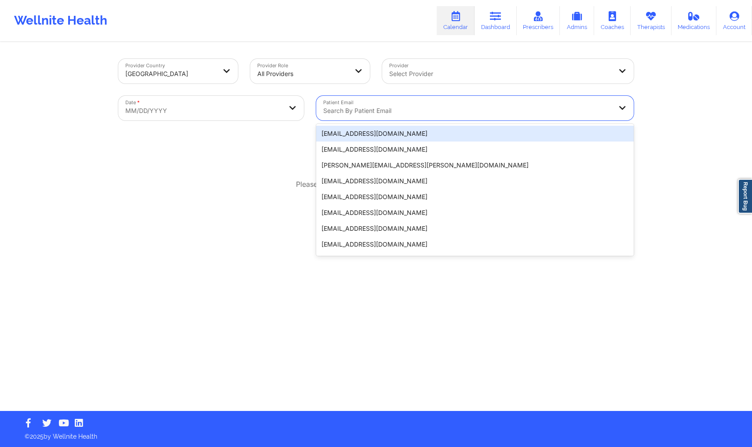
click at [369, 104] on div "Search by patient email" at bounding box center [464, 108] width 296 height 25
paste input "[EMAIL_ADDRESS][DOMAIN_NAME]"
type input "[EMAIL_ADDRESS][DOMAIN_NAME]"
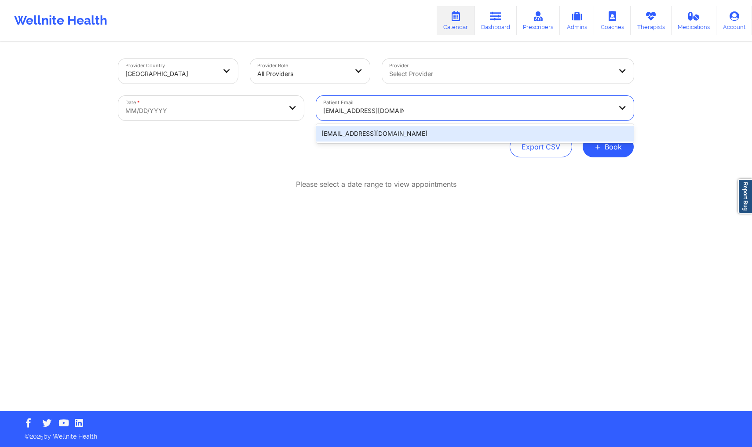
click at [361, 137] on div "[EMAIL_ADDRESS][DOMAIN_NAME]" at bounding box center [475, 134] width 318 height 16
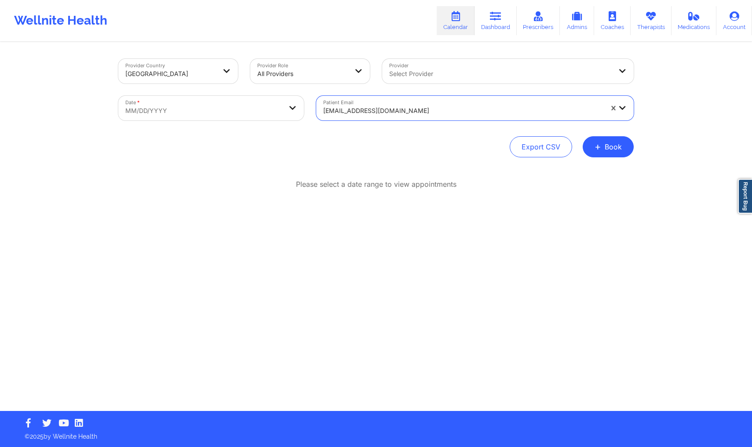
select select "2025-8"
select select "2025-9"
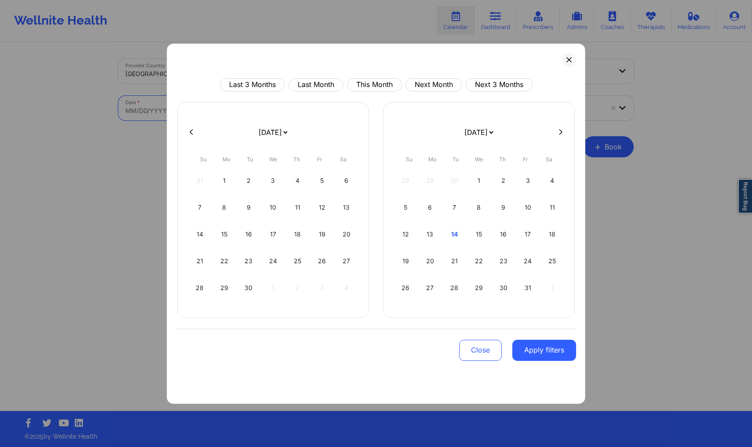
click at [234, 108] on body "Wellnite Health Calendar Dashboard Prescribers Admins Coaches Therapists Medica…" at bounding box center [376, 223] width 752 height 447
click at [378, 91] on div "Last 3 Months Last Month This Month Next Month Next 3 Months [DATE] [DATE] [DAT…" at bounding box center [376, 224] width 400 height 292
click at [379, 86] on button "This Month" at bounding box center [374, 84] width 55 height 13
select select "2025-9"
select select "2025-10"
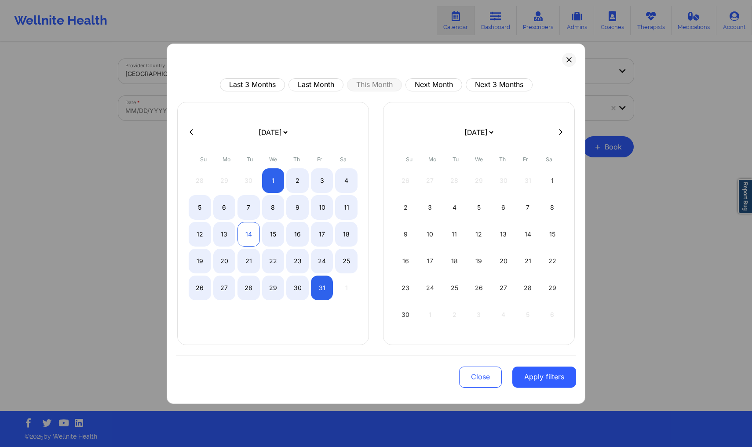
click at [242, 235] on div "14" at bounding box center [248, 234] width 22 height 25
select select "2025-9"
select select "2025-10"
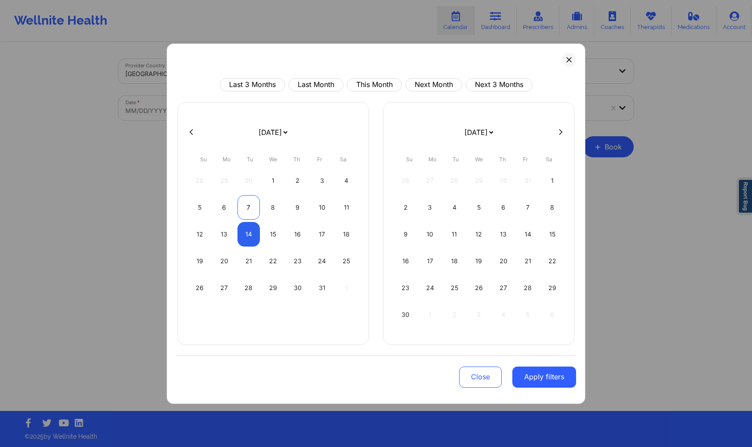
select select "2025-9"
select select "2025-10"
click at [251, 215] on div "7" at bounding box center [248, 207] width 22 height 25
select select "2025-9"
select select "2025-10"
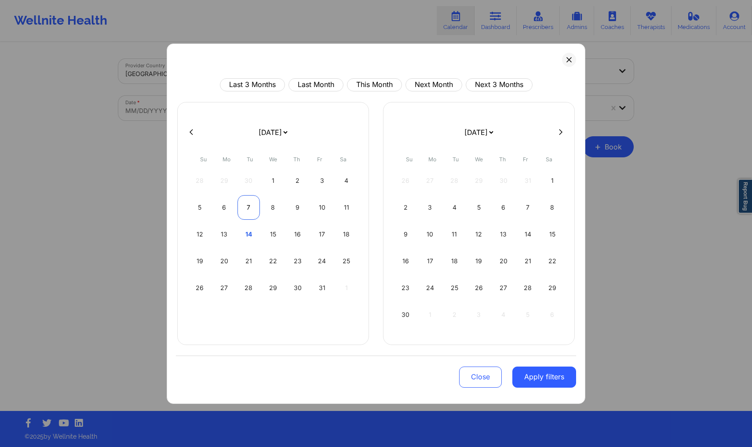
click at [250, 210] on div "7" at bounding box center [248, 207] width 22 height 25
select select "2025-9"
select select "2025-10"
click at [320, 293] on div "31" at bounding box center [322, 288] width 22 height 25
select select "2025-9"
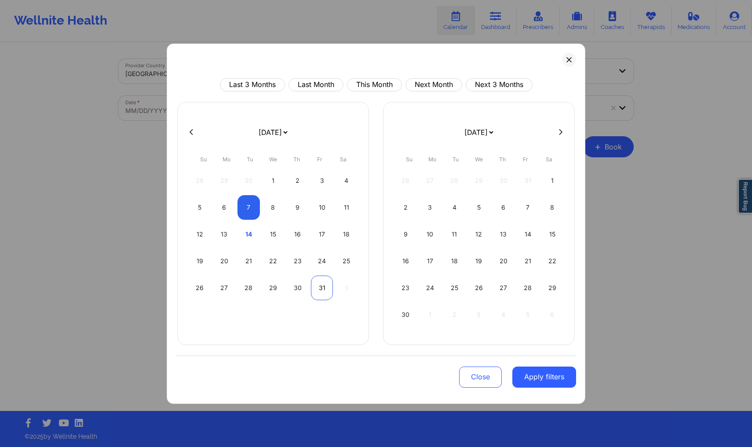
select select "2025-10"
click at [320, 293] on div "31" at bounding box center [322, 288] width 22 height 25
select select "2025-9"
select select "2025-10"
click at [245, 211] on div "7" at bounding box center [248, 207] width 22 height 25
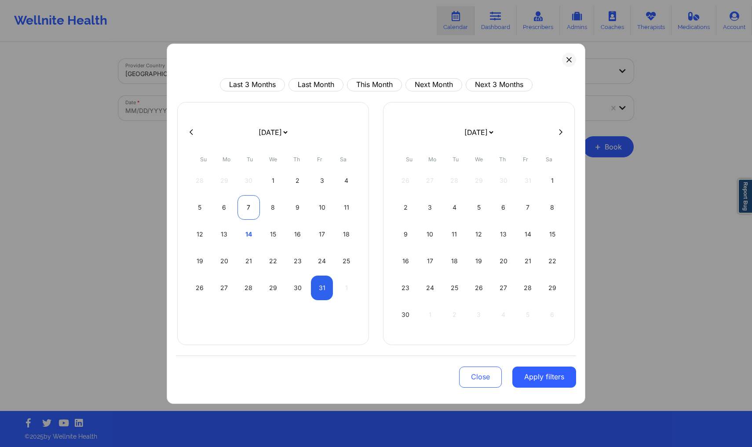
select select "2025-9"
select select "2025-10"
click at [245, 211] on div "7" at bounding box center [248, 207] width 22 height 25
select select "2025-9"
select select "2025-10"
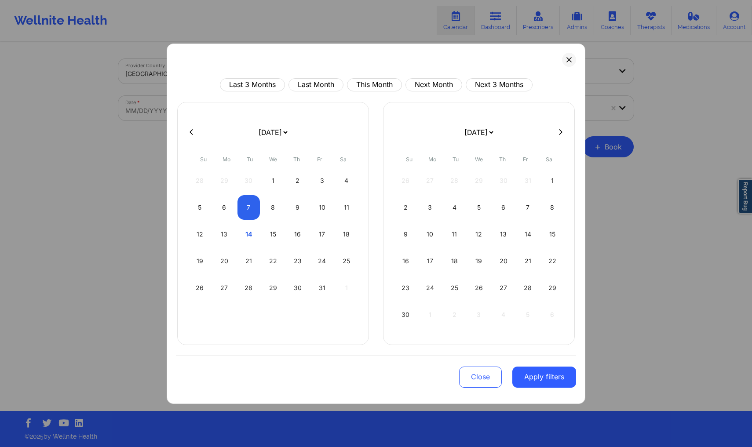
drag, startPoint x: 321, startPoint y: 288, endPoint x: 395, endPoint y: 326, distance: 82.8
click at [321, 288] on div "31" at bounding box center [322, 288] width 22 height 25
select select "2025-9"
select select "2025-10"
select select "2025-9"
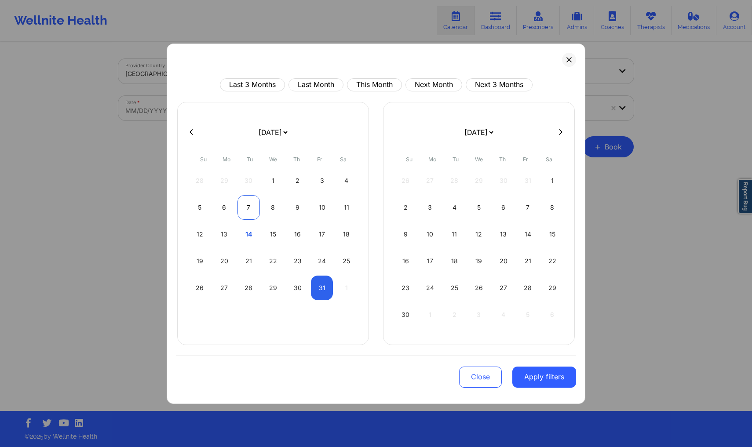
select select "2025-10"
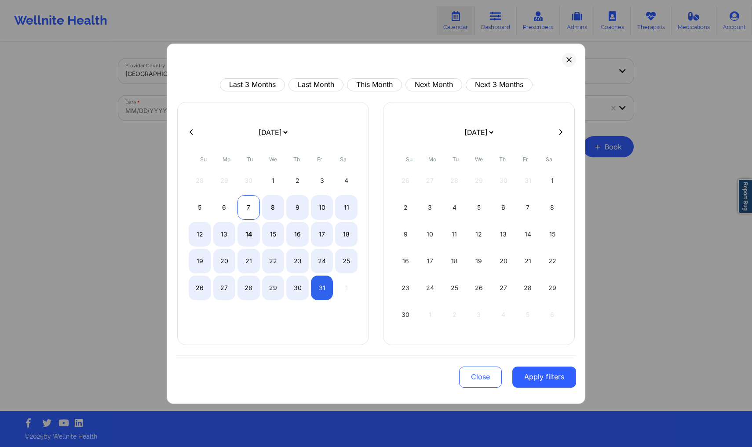
select select "2025-9"
select select "2025-10"
click at [248, 213] on div "7" at bounding box center [248, 207] width 22 height 25
select select "2025-9"
select select "2025-10"
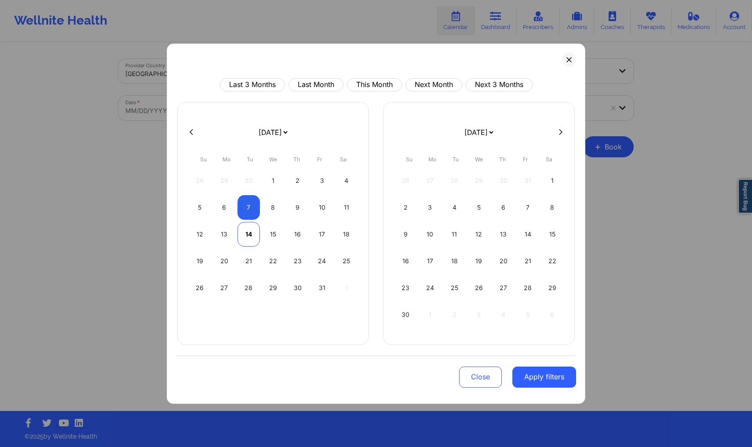
select select "2025-9"
select select "2025-10"
click at [248, 233] on div "14" at bounding box center [248, 234] width 22 height 25
select select "2025-9"
select select "2025-10"
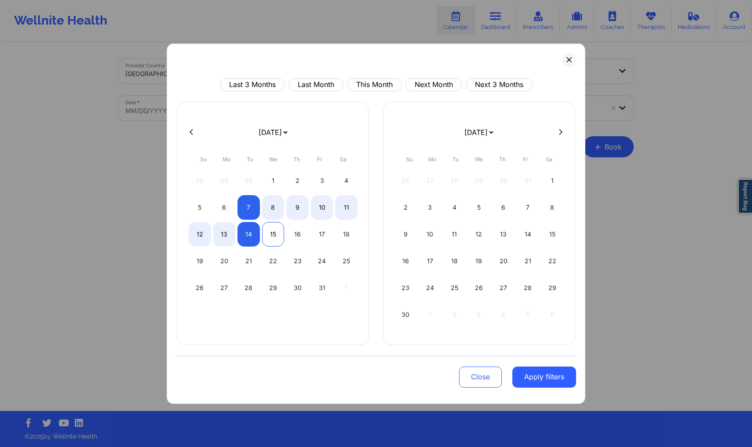
drag, startPoint x: 252, startPoint y: 236, endPoint x: 264, endPoint y: 241, distance: 14.0
click at [252, 236] on div "14" at bounding box center [248, 234] width 22 height 25
select select "2025-9"
select select "2025-10"
click at [243, 208] on div "7" at bounding box center [248, 207] width 22 height 25
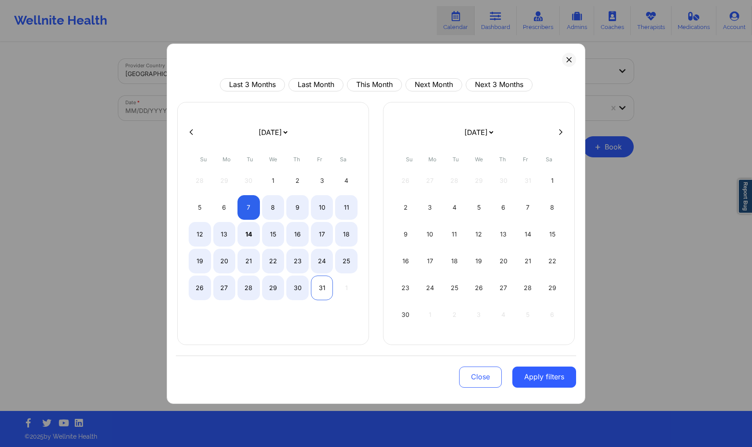
select select "2025-9"
select select "2025-10"
click at [325, 289] on div "31" at bounding box center [322, 288] width 22 height 25
select select "2025-9"
select select "2025-10"
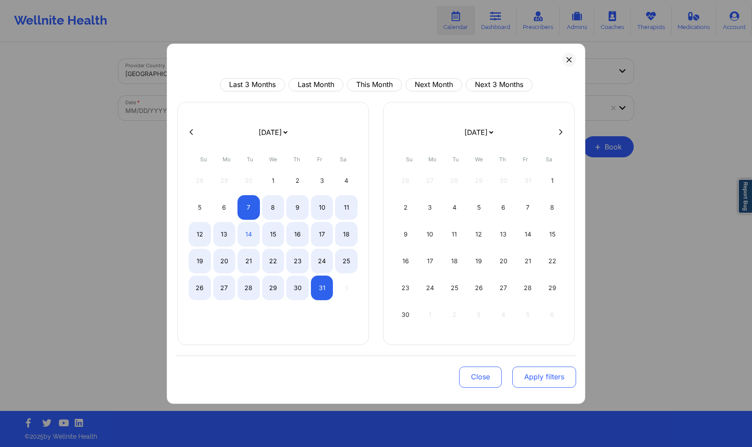
click at [537, 380] on button "Apply filters" at bounding box center [544, 377] width 64 height 21
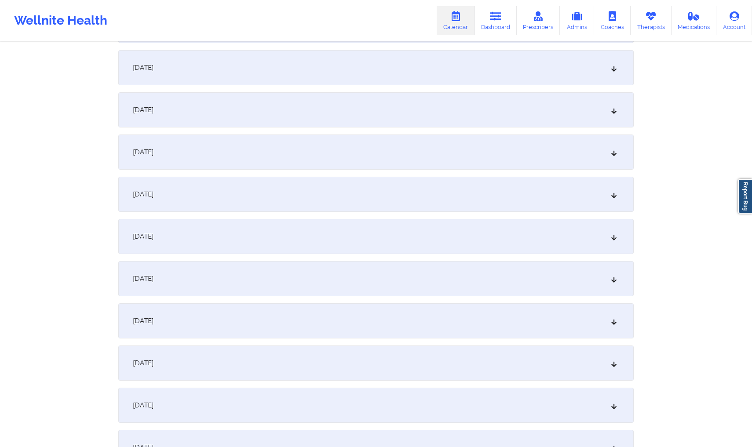
scroll to position [245, 0]
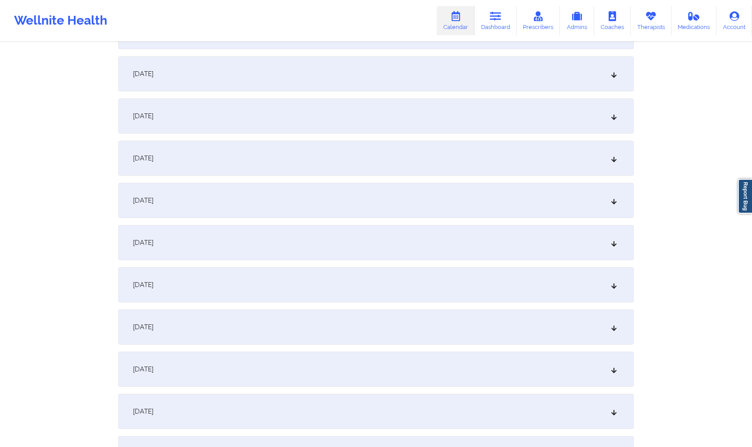
click at [358, 243] on div "[DATE]" at bounding box center [375, 242] width 515 height 35
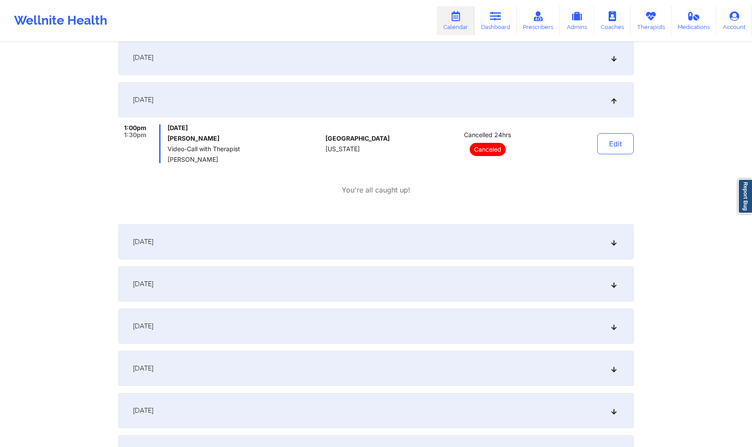
scroll to position [390, 0]
click at [359, 237] on div "[DATE]" at bounding box center [375, 240] width 515 height 35
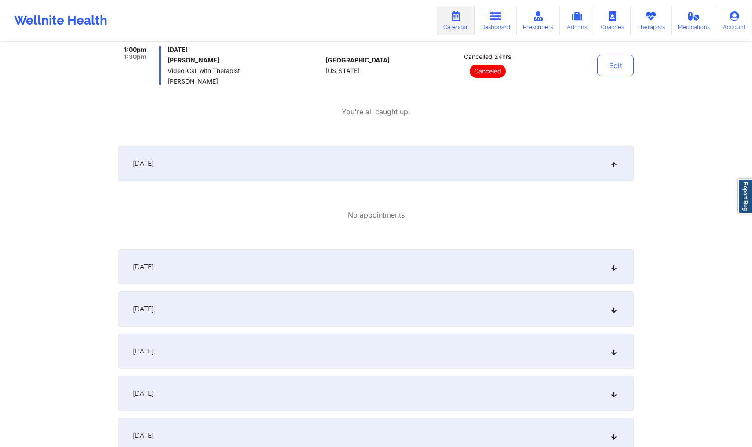
scroll to position [471, 0]
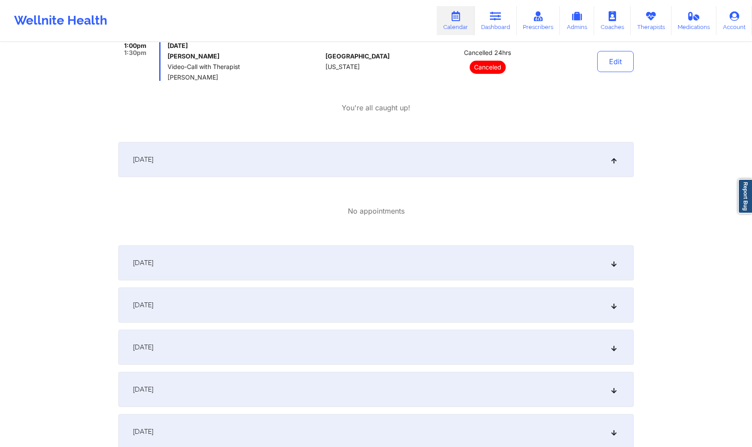
click at [357, 260] on div "[DATE]" at bounding box center [375, 262] width 515 height 35
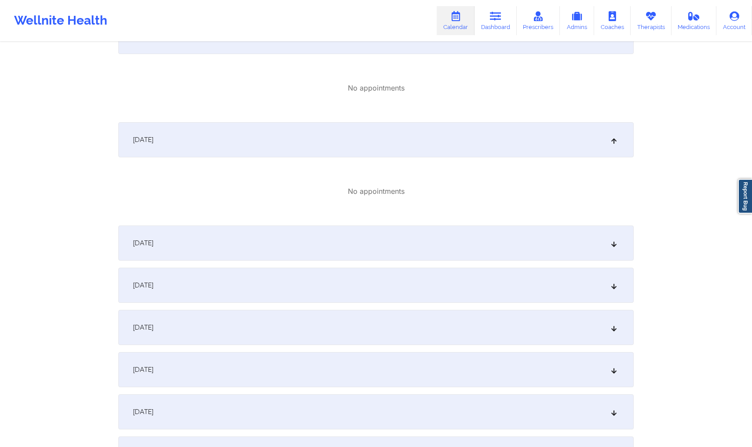
scroll to position [657, 0]
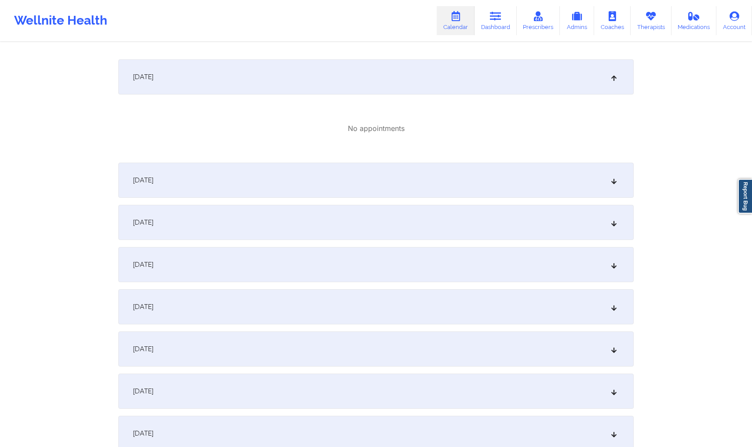
click at [350, 192] on div "[DATE]" at bounding box center [375, 180] width 515 height 35
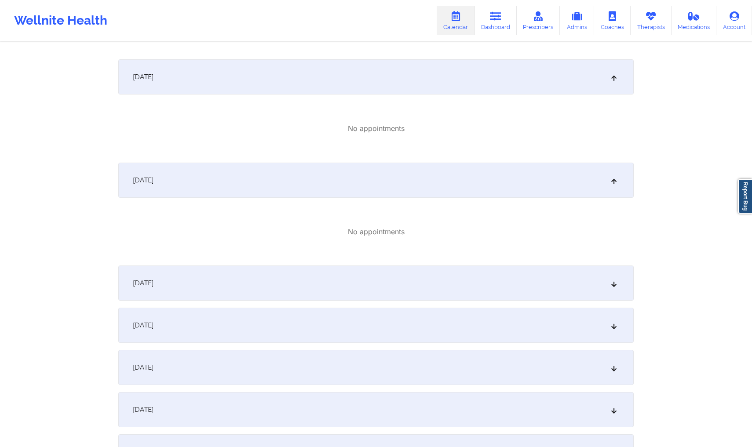
click at [354, 265] on div "[DATE] No appointments [DATE] No appointments [DATE] No appointments [DATE] No …" at bounding box center [375, 183] width 515 height 1331
click at [354, 267] on div "[DATE]" at bounding box center [375, 283] width 515 height 35
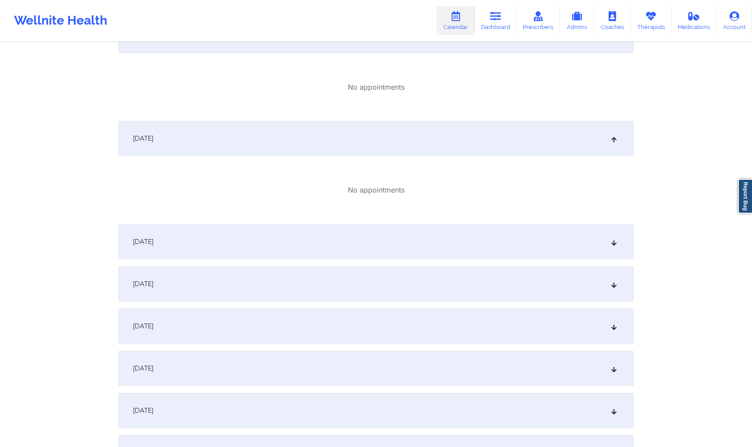
scroll to position [820, 0]
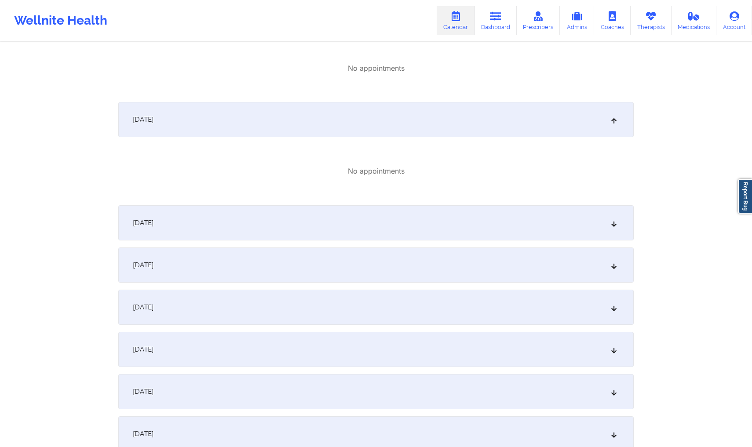
click at [354, 268] on div "[DATE]" at bounding box center [375, 265] width 515 height 35
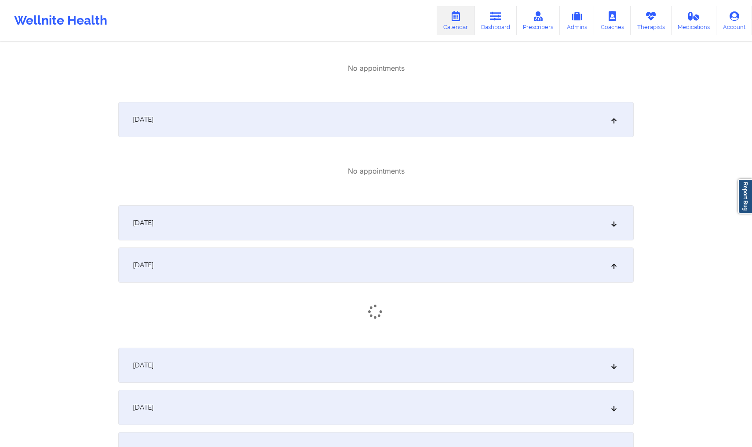
click at [342, 227] on div "[DATE]" at bounding box center [375, 222] width 515 height 35
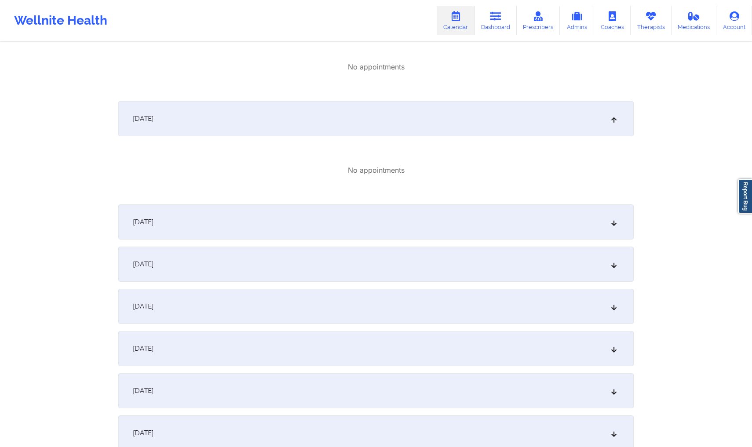
scroll to position [1042, 0]
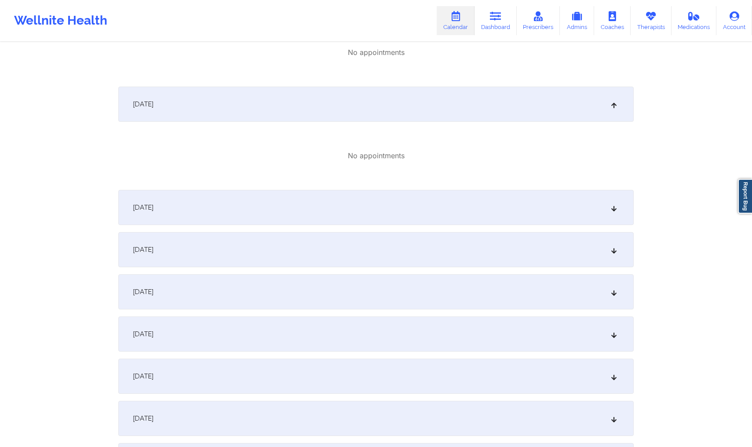
click at [365, 195] on div "[DATE]" at bounding box center [375, 207] width 515 height 35
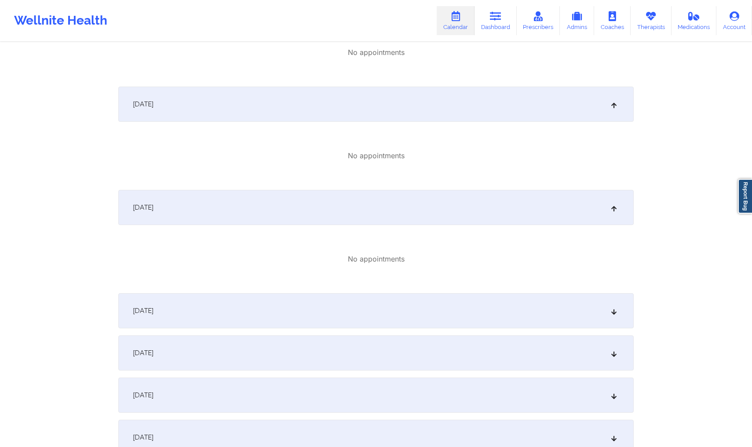
click at [402, 318] on div "[DATE]" at bounding box center [375, 310] width 515 height 35
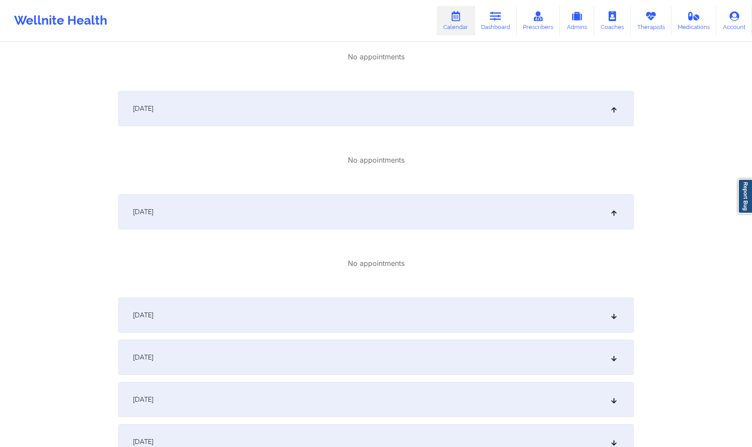
click at [400, 317] on div "[DATE]" at bounding box center [375, 315] width 515 height 35
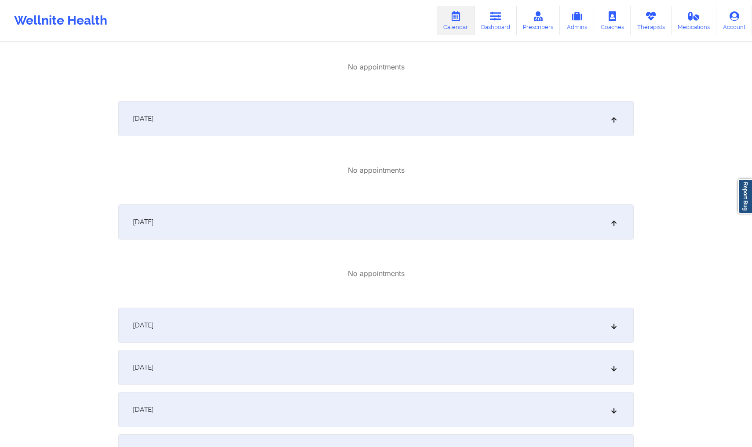
click at [400, 317] on div "[DATE]" at bounding box center [375, 325] width 515 height 35
click at [401, 317] on div "[DATE]" at bounding box center [375, 328] width 515 height 35
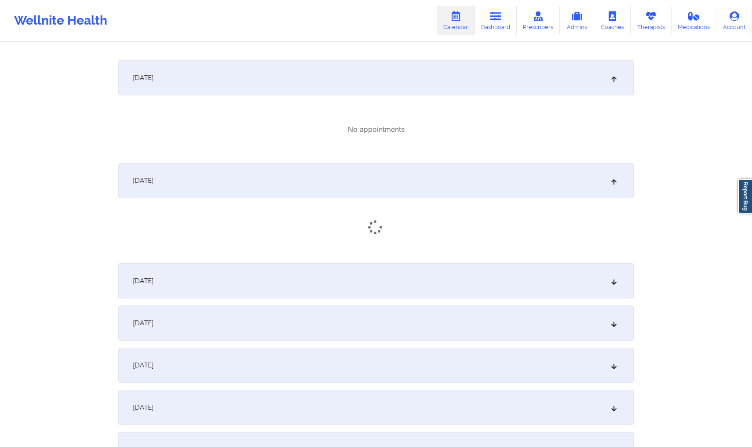
scroll to position [1491, 0]
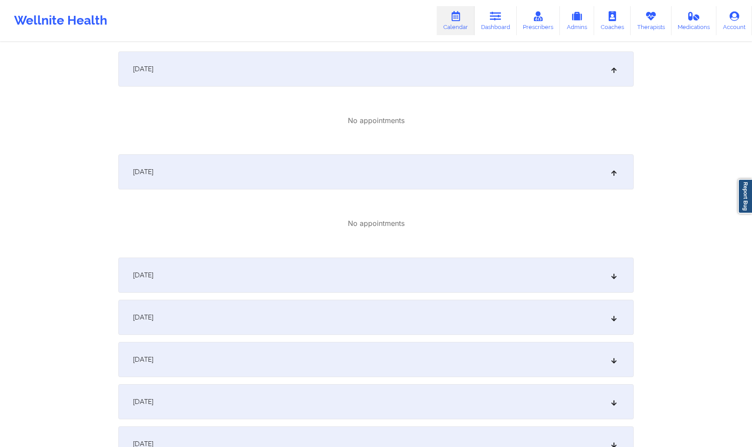
click at [402, 275] on div "[DATE]" at bounding box center [375, 275] width 515 height 35
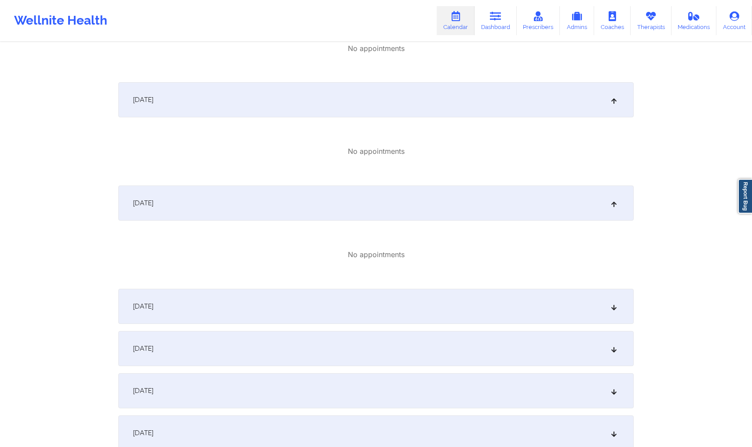
click at [409, 313] on div "[DATE]" at bounding box center [375, 306] width 515 height 35
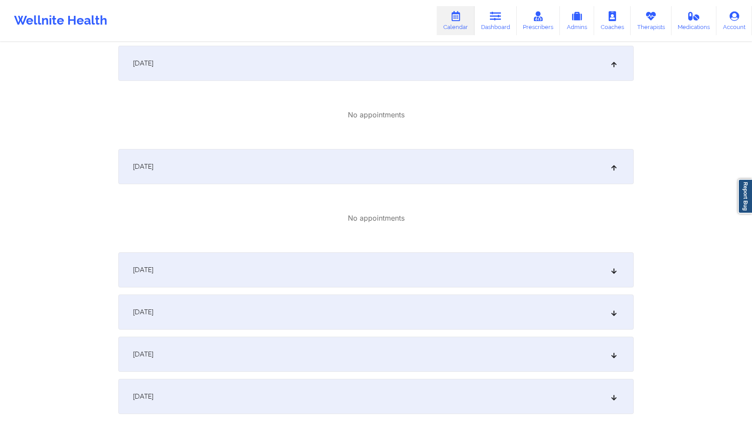
scroll to position [1706, 0]
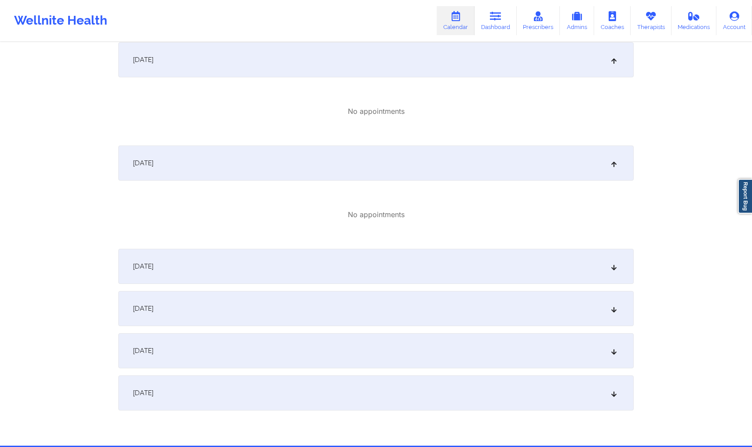
drag, startPoint x: 419, startPoint y: 289, endPoint x: 417, endPoint y: 285, distance: 4.5
click at [414, 274] on div "[DATE]" at bounding box center [375, 266] width 515 height 35
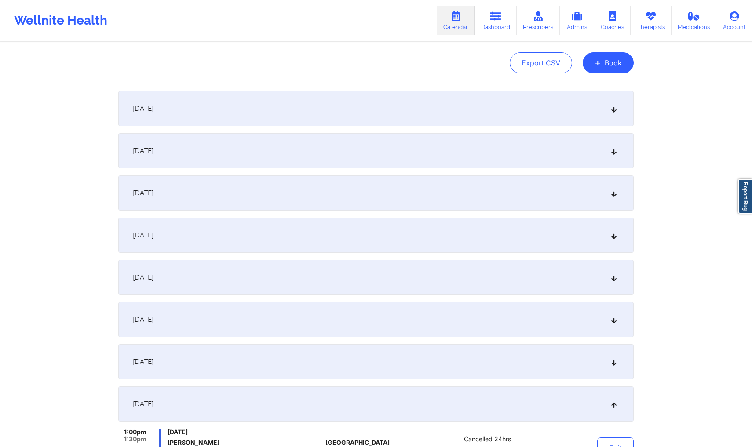
scroll to position [183, 0]
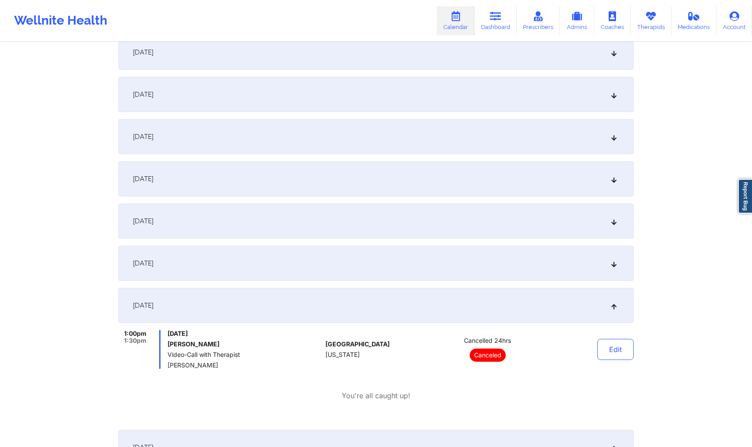
drag, startPoint x: 285, startPoint y: 274, endPoint x: 287, endPoint y: 281, distance: 7.5
click at [284, 275] on div "[DATE]" at bounding box center [375, 263] width 515 height 35
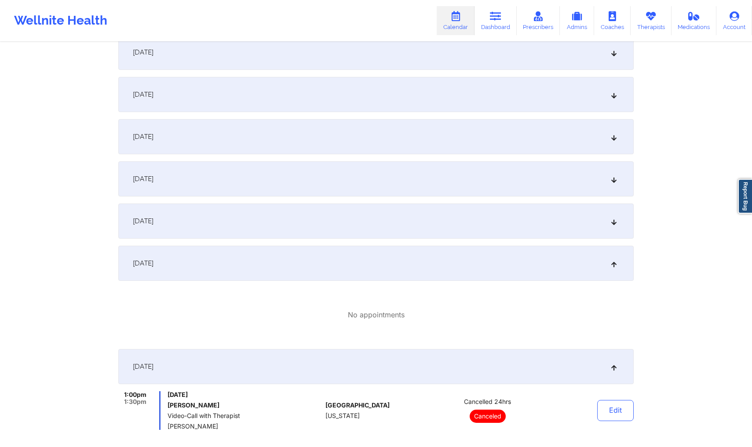
click at [289, 231] on div "[DATE]" at bounding box center [375, 221] width 515 height 35
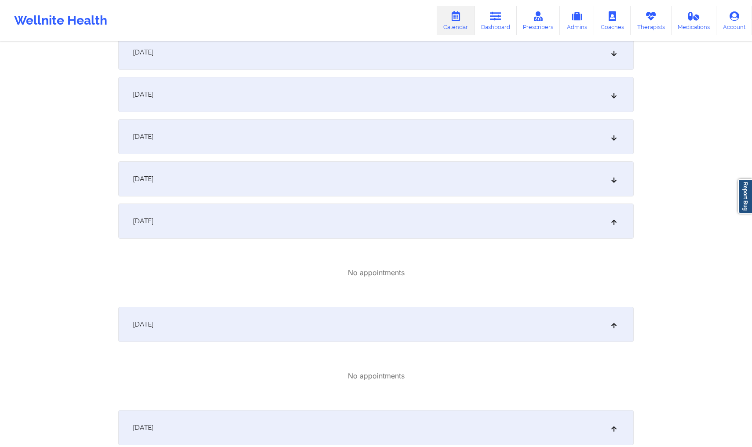
click at [303, 185] on div "[DATE]" at bounding box center [375, 178] width 515 height 35
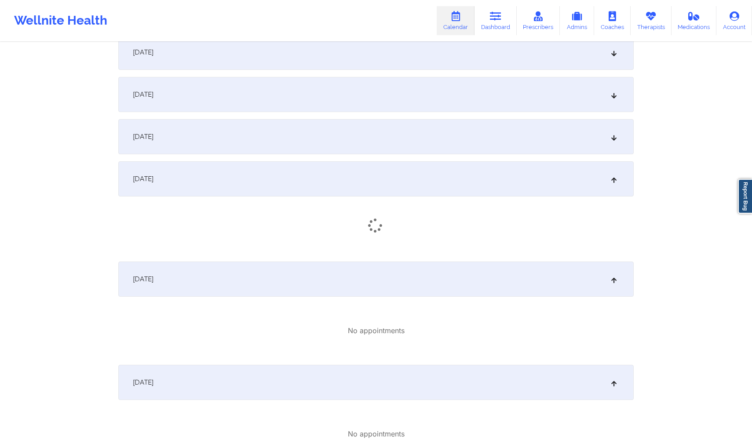
scroll to position [184, 0]
click at [297, 149] on div "[DATE]" at bounding box center [375, 135] width 515 height 35
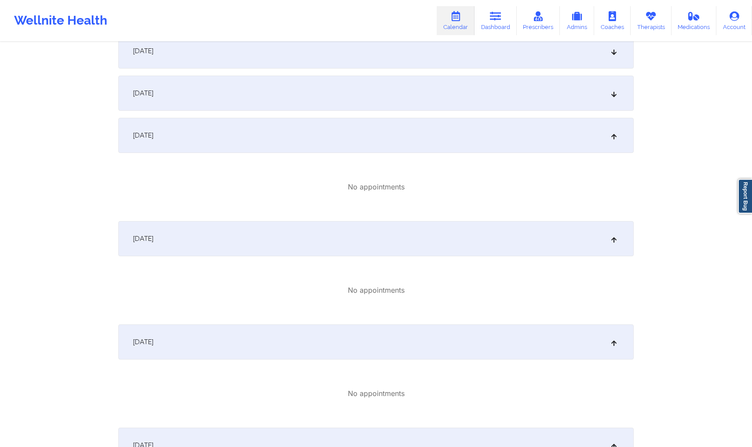
scroll to position [184, 0]
click at [300, 109] on div "[DATE]" at bounding box center [375, 92] width 515 height 35
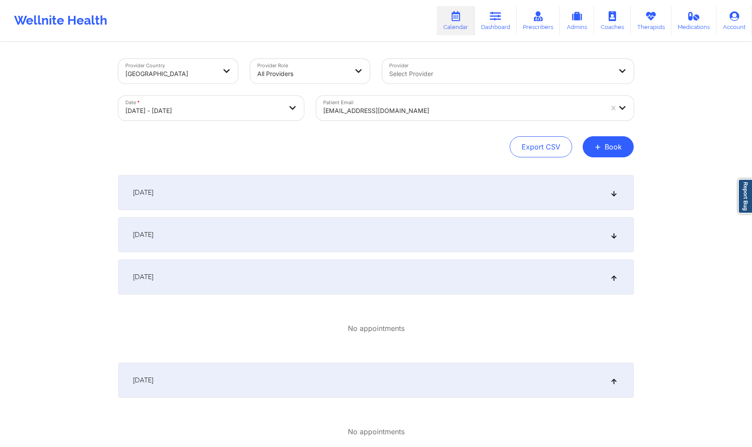
scroll to position [1, 0]
click at [274, 245] on div "[DATE]" at bounding box center [375, 233] width 515 height 35
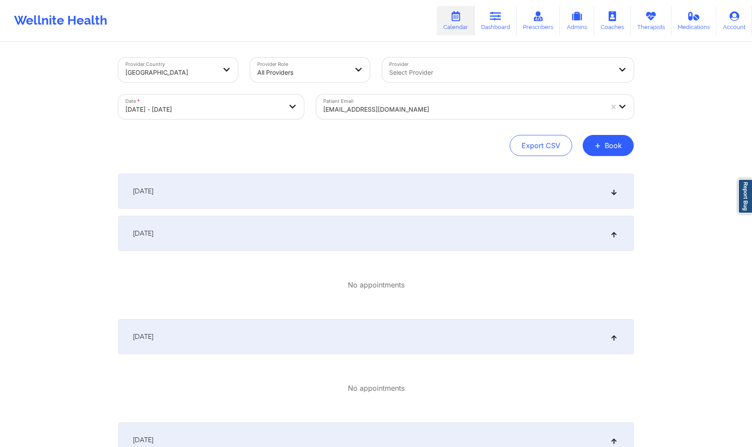
drag, startPoint x: 277, startPoint y: 187, endPoint x: 278, endPoint y: 298, distance: 110.8
click at [278, 188] on div "[DATE]" at bounding box center [375, 191] width 515 height 35
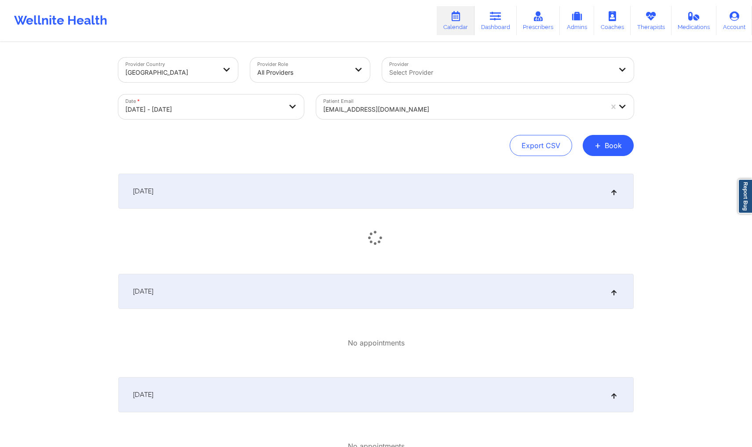
scroll to position [3, 0]
